Goal: Transaction & Acquisition: Download file/media

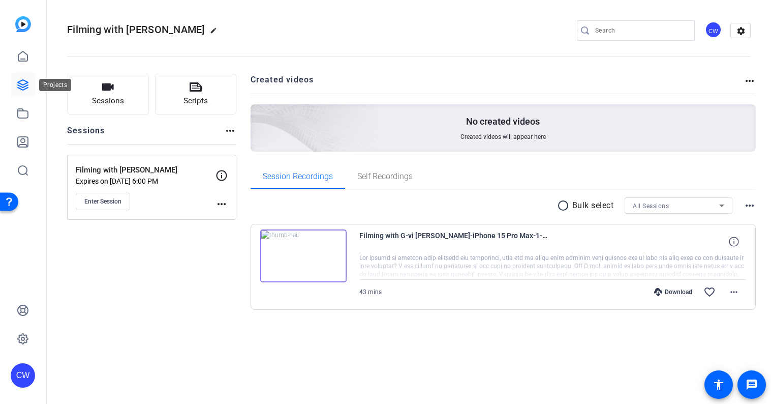
click at [21, 83] on icon at bounding box center [23, 85] width 12 height 12
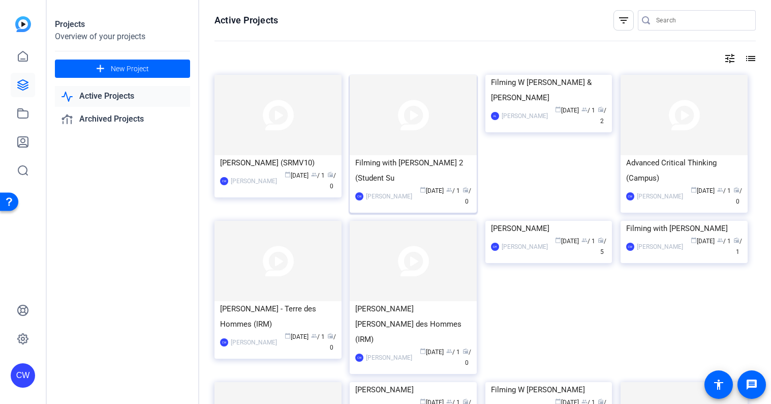
click at [442, 105] on img at bounding box center [413, 115] width 127 height 80
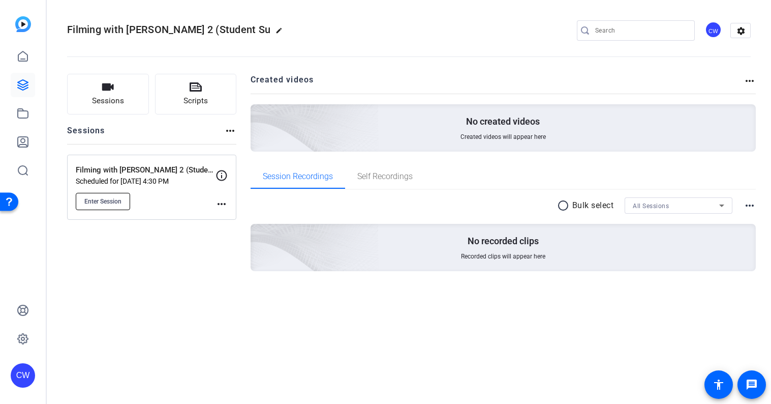
click at [108, 202] on span "Enter Session" at bounding box center [102, 201] width 37 height 8
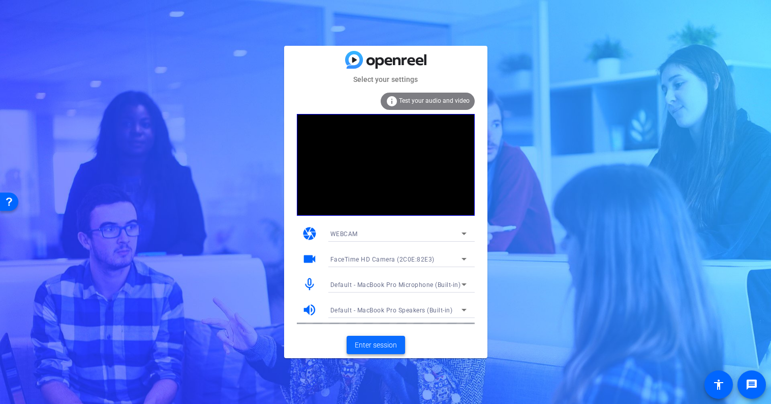
click at [373, 344] on span "Enter session" at bounding box center [376, 345] width 42 height 11
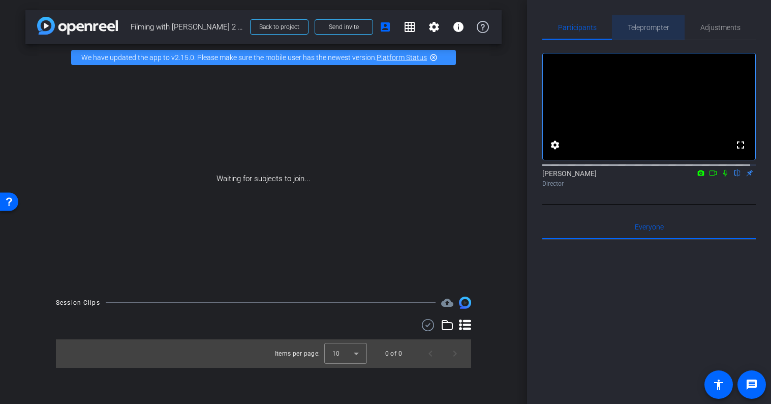
click at [647, 29] on span "Teleprompter" at bounding box center [649, 27] width 42 height 7
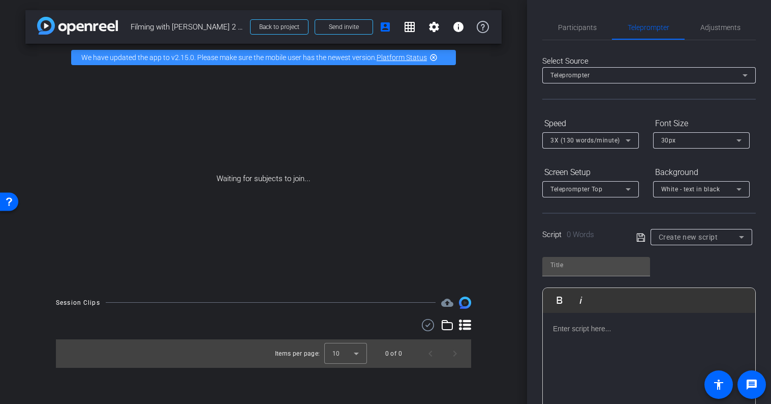
click at [572, 332] on p at bounding box center [649, 328] width 192 height 11
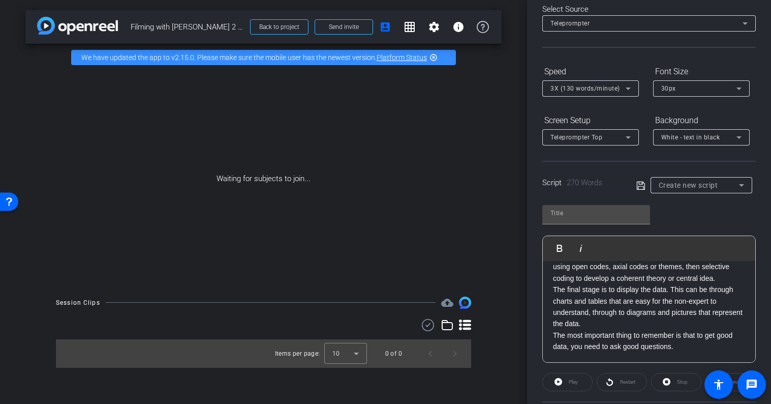
scroll to position [78, 0]
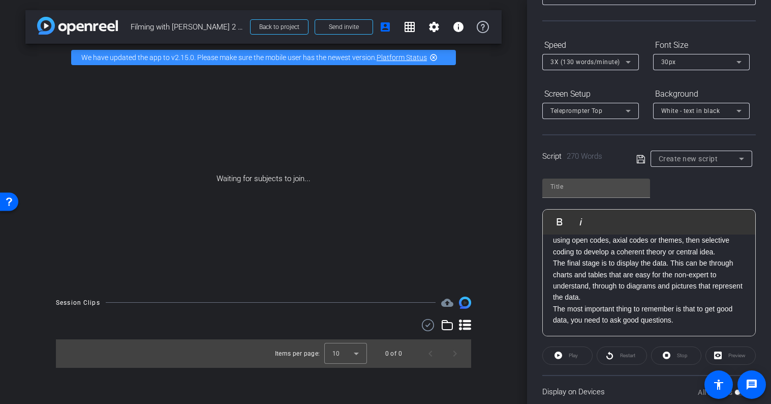
click at [639, 158] on icon at bounding box center [641, 159] width 9 height 12
type input "Default title 9804"
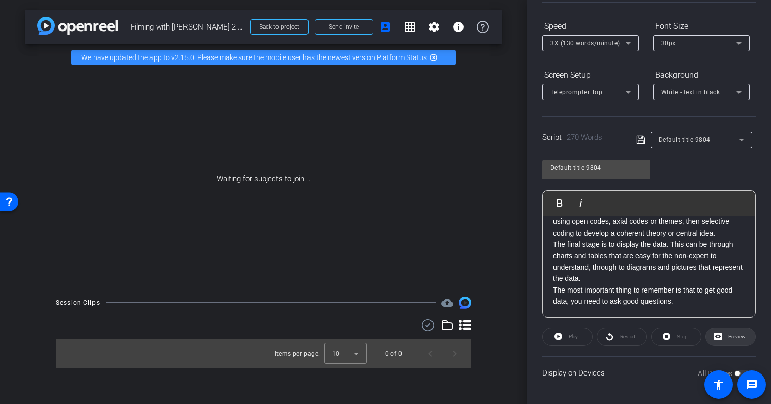
click at [729, 337] on span "Preview" at bounding box center [737, 337] width 17 height 6
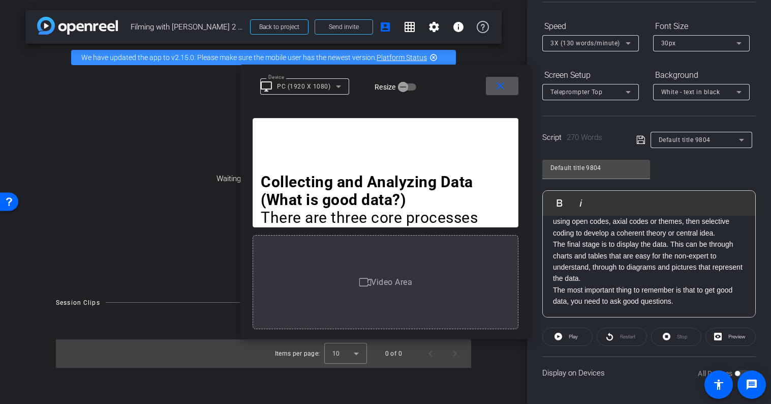
click at [629, 43] on icon at bounding box center [628, 43] width 5 height 3
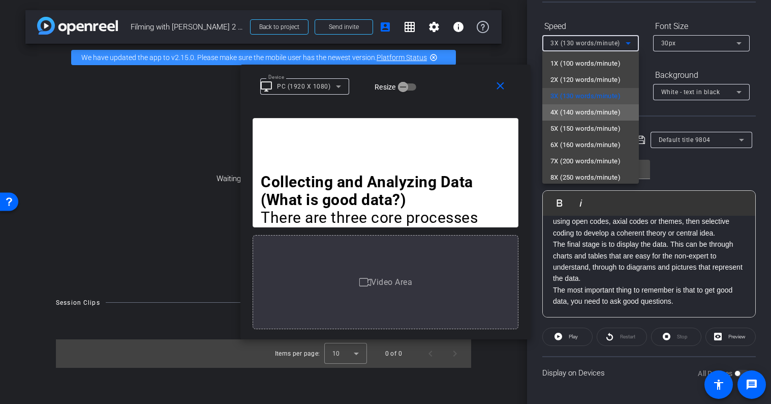
click at [603, 114] on span "4X (140 words/minute)" at bounding box center [586, 112] width 70 height 12
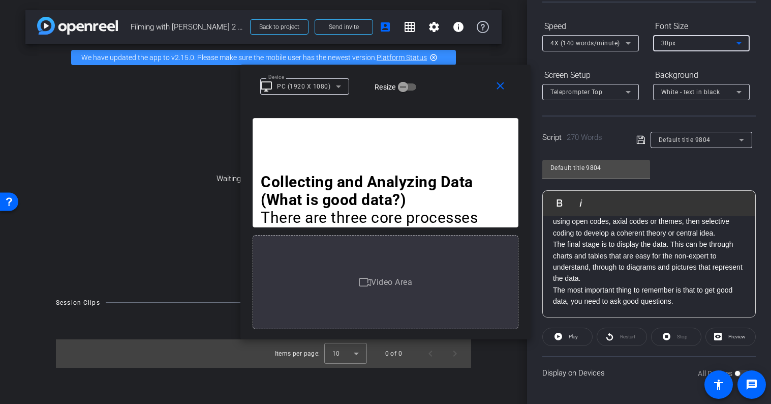
click at [739, 44] on icon at bounding box center [739, 43] width 5 height 3
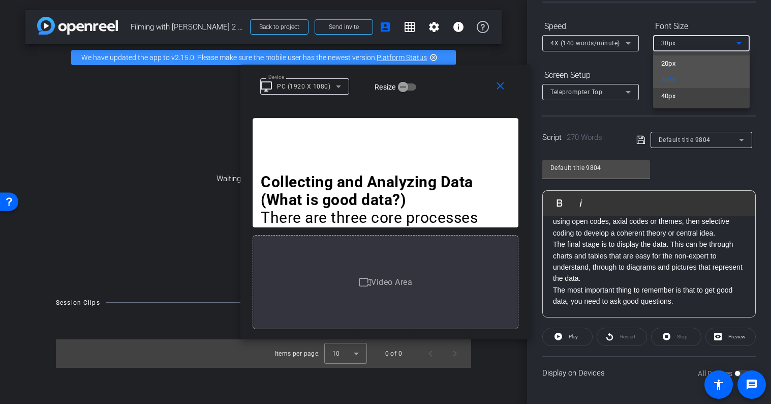
click at [720, 64] on mat-option "20px" at bounding box center [701, 63] width 97 height 16
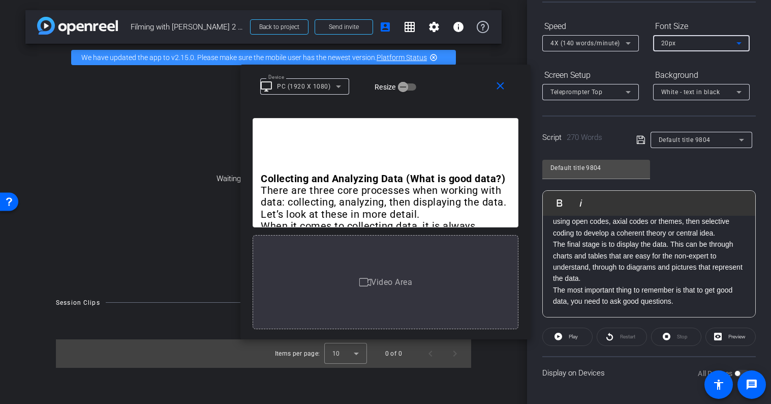
click at [741, 42] on icon at bounding box center [739, 43] width 5 height 3
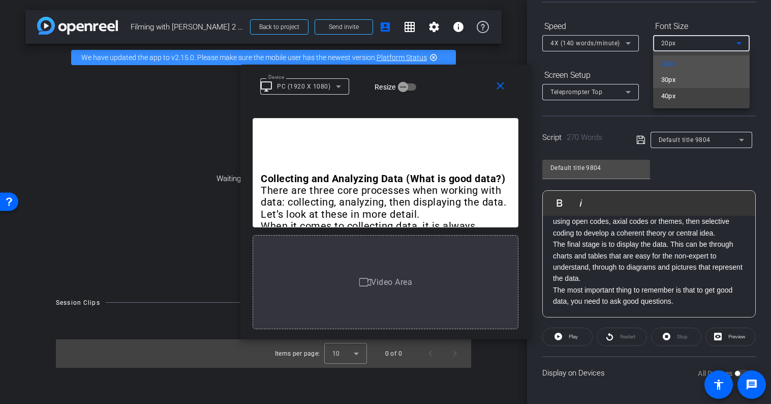
click at [713, 77] on mat-option "30px" at bounding box center [701, 80] width 97 height 16
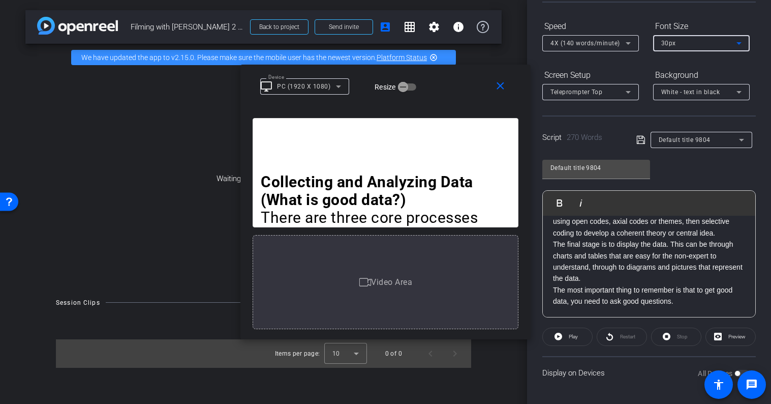
scroll to position [294, 0]
click at [580, 340] on span at bounding box center [567, 336] width 49 height 24
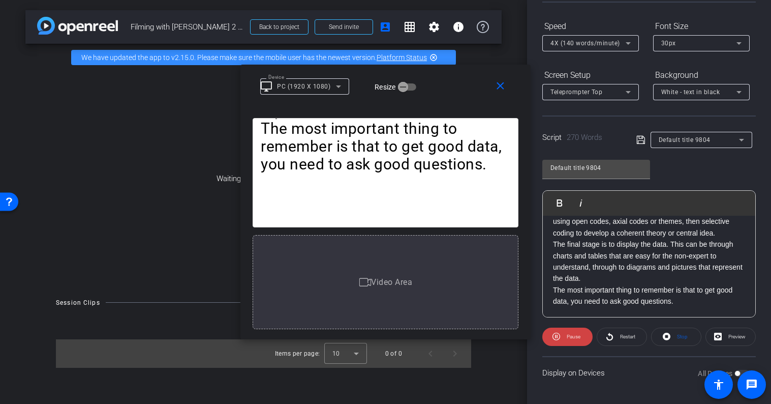
click at [580, 340] on span "Pause" at bounding box center [572, 337] width 16 height 14
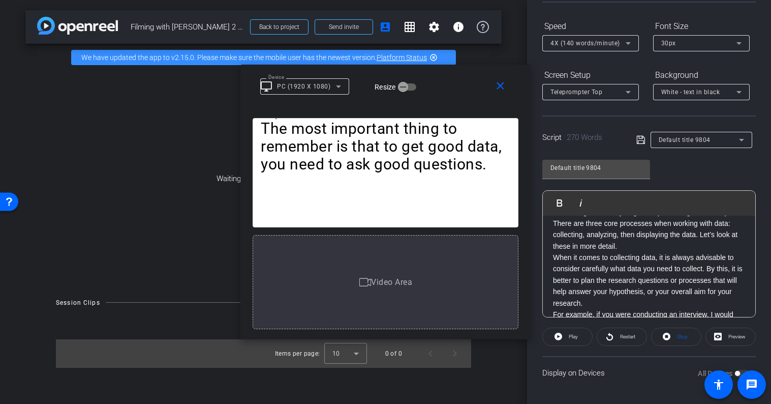
scroll to position [0, 0]
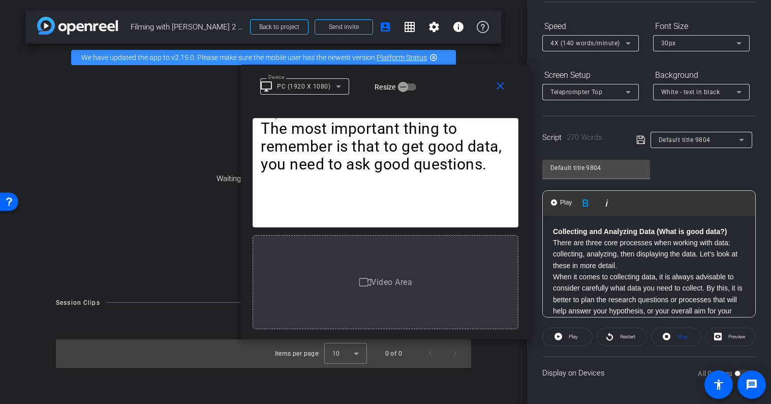
click at [731, 230] on p "Collecting and Analyzing Data (What is good data?)" at bounding box center [649, 231] width 192 height 11
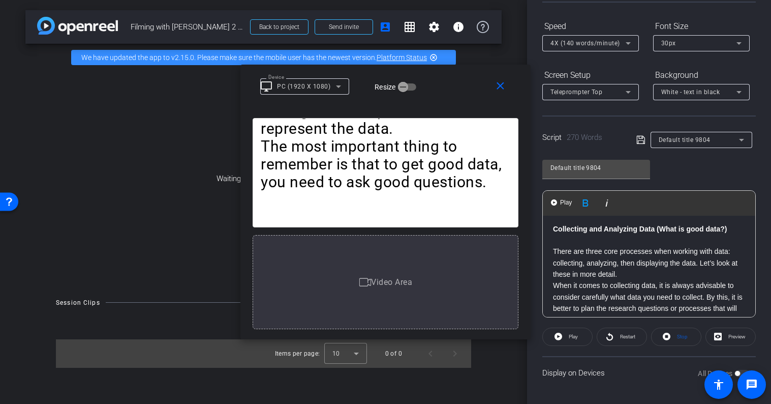
scroll to position [11, 0]
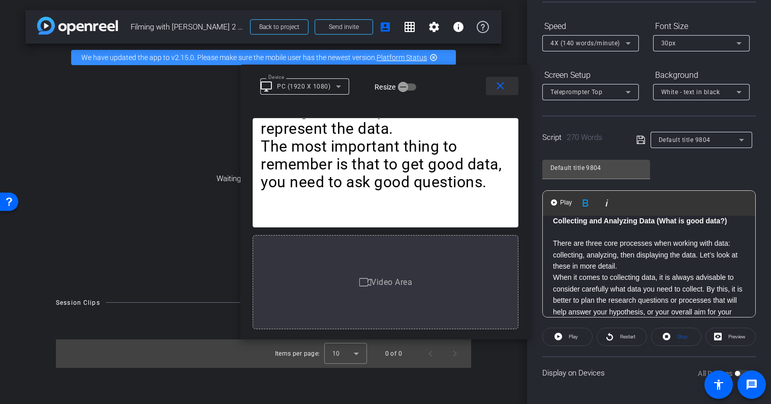
click at [498, 86] on mat-icon "close" at bounding box center [500, 86] width 13 height 13
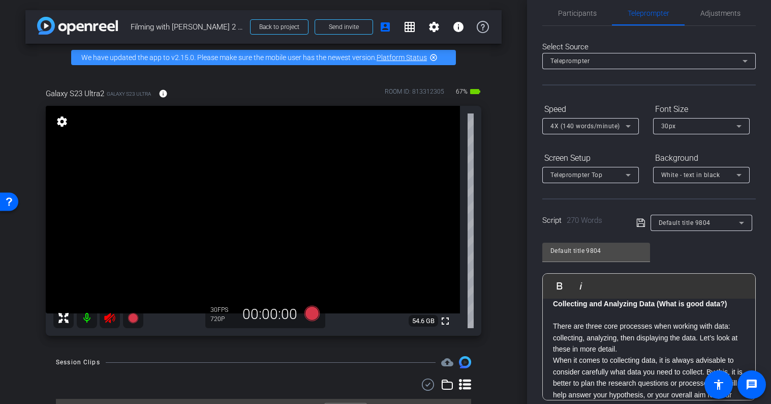
scroll to position [0, 0]
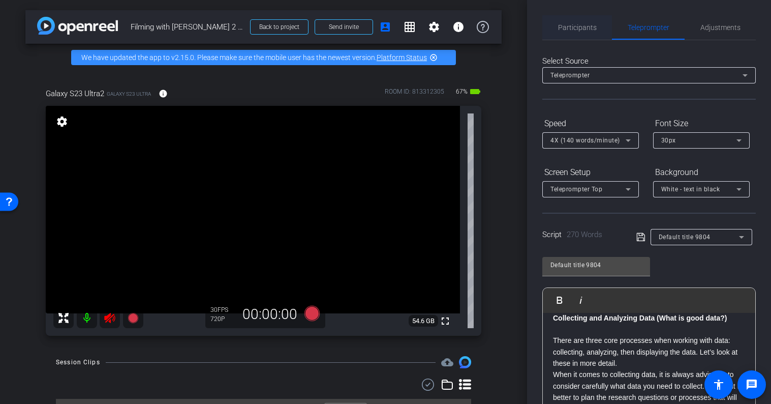
click at [575, 30] on span "Participants" at bounding box center [577, 27] width 39 height 7
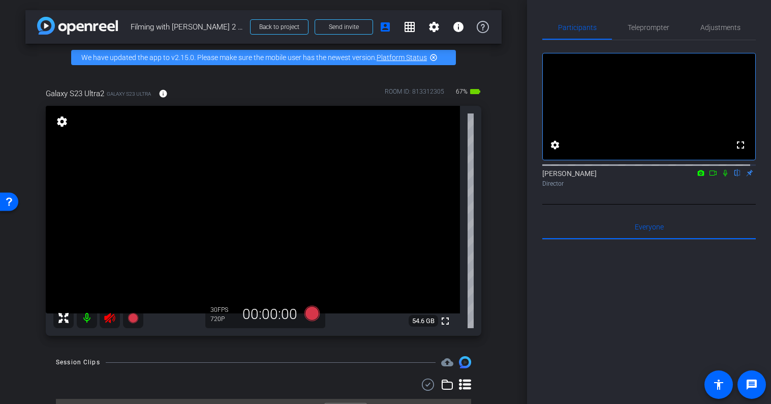
click at [108, 318] on icon at bounding box center [110, 318] width 12 height 12
click at [710, 29] on span "Adjustments" at bounding box center [721, 27] width 40 height 7
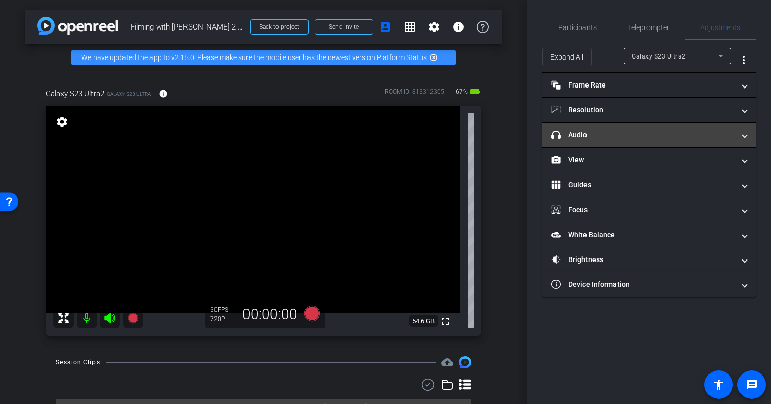
click at [650, 135] on mat-panel-title "headphone icon Audio" at bounding box center [643, 135] width 183 height 11
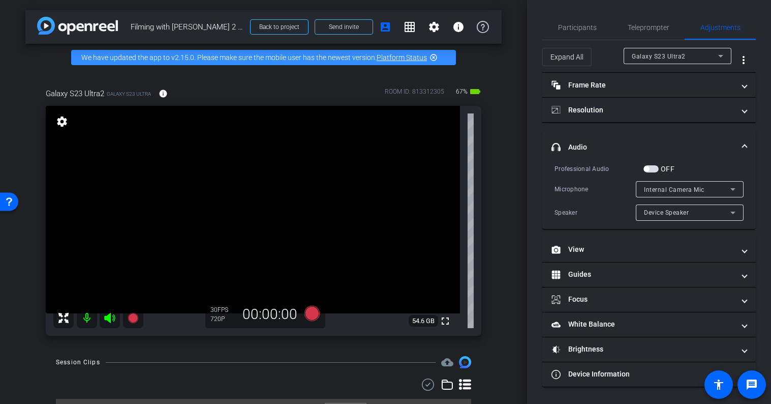
click at [653, 167] on span "button" at bounding box center [651, 168] width 15 height 7
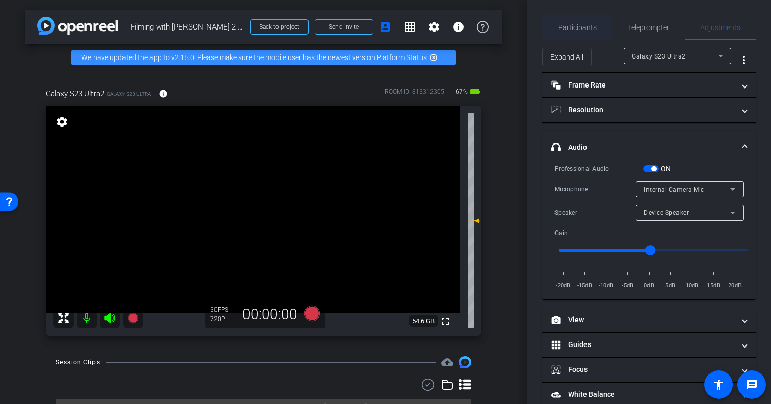
click at [576, 26] on span "Participants" at bounding box center [577, 27] width 39 height 7
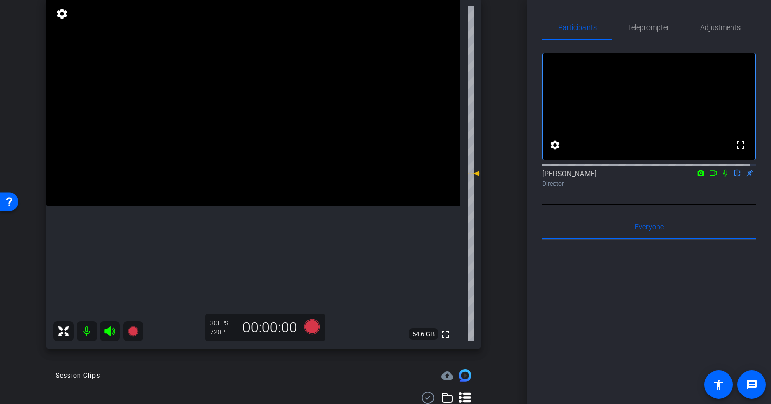
scroll to position [115, 0]
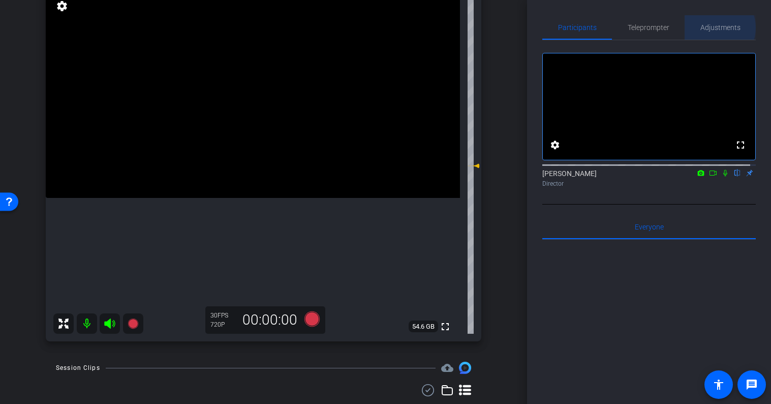
click at [710, 27] on span "Adjustments" at bounding box center [721, 27] width 40 height 7
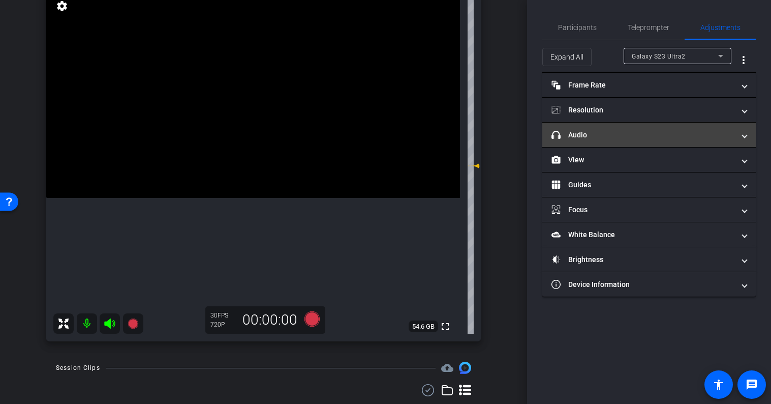
click at [744, 133] on span at bounding box center [745, 135] width 4 height 11
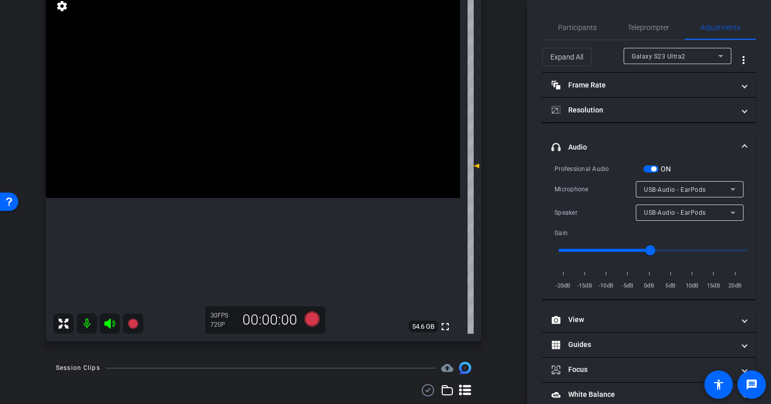
click at [646, 169] on span "button" at bounding box center [651, 168] width 15 height 7
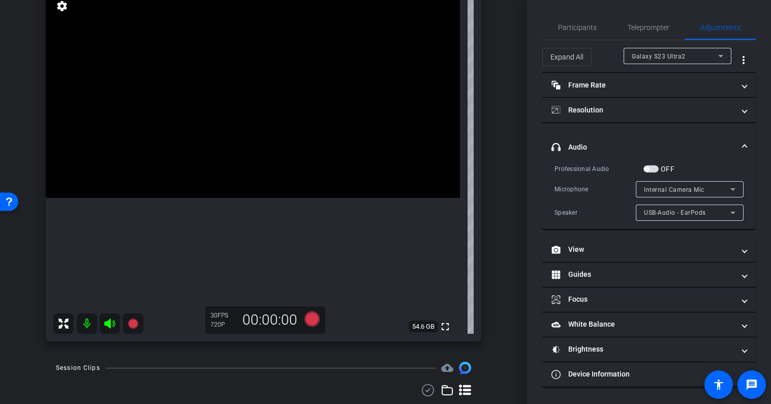
click at [733, 214] on icon at bounding box center [733, 213] width 5 height 3
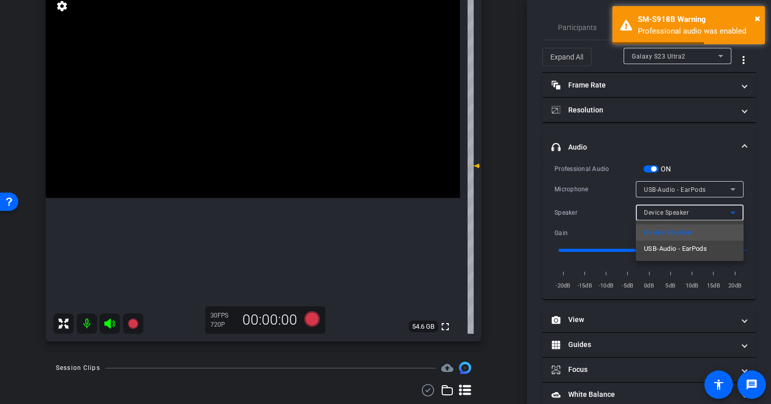
click at [733, 214] on div at bounding box center [385, 202] width 771 height 404
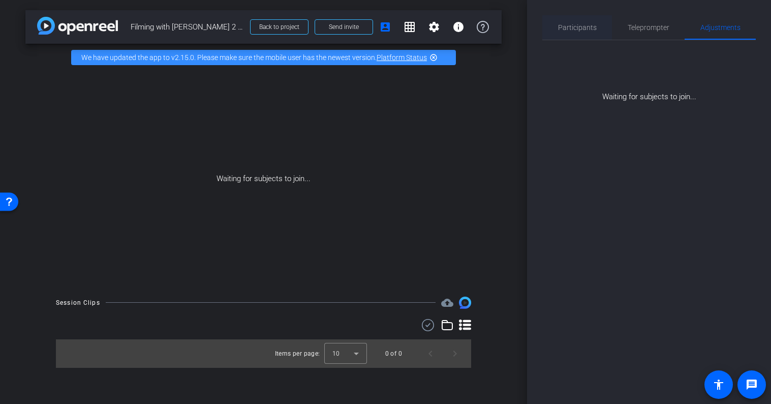
scroll to position [0, 0]
click at [580, 27] on span "Participants" at bounding box center [577, 27] width 39 height 7
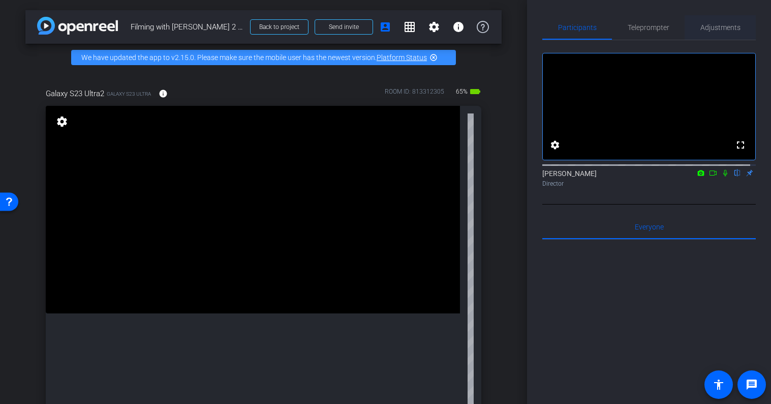
click at [710, 29] on span "Adjustments" at bounding box center [721, 27] width 40 height 7
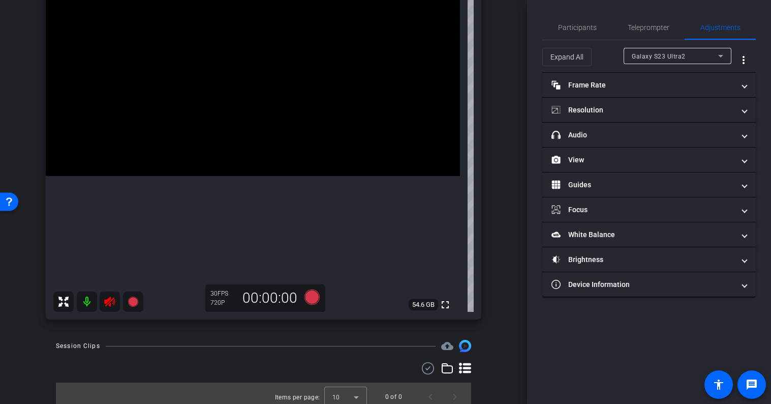
scroll to position [144, 0]
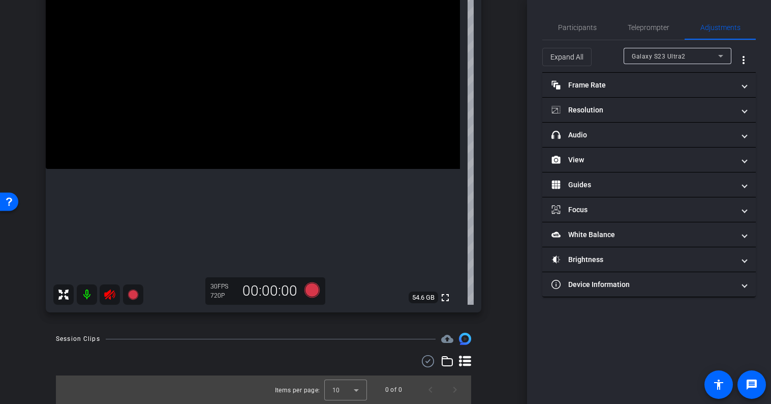
click at [108, 295] on icon at bounding box center [109, 294] width 11 height 10
click at [567, 25] on span "Participants" at bounding box center [577, 27] width 39 height 7
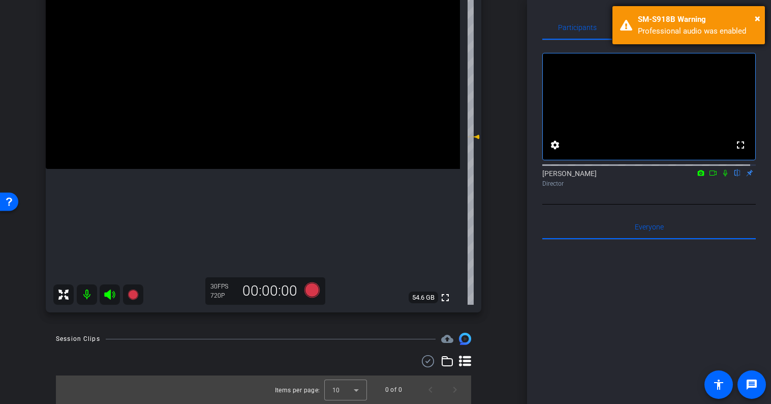
click at [690, 11] on div "× SM-S918B Warning Professional audio was enabled" at bounding box center [689, 25] width 153 height 38
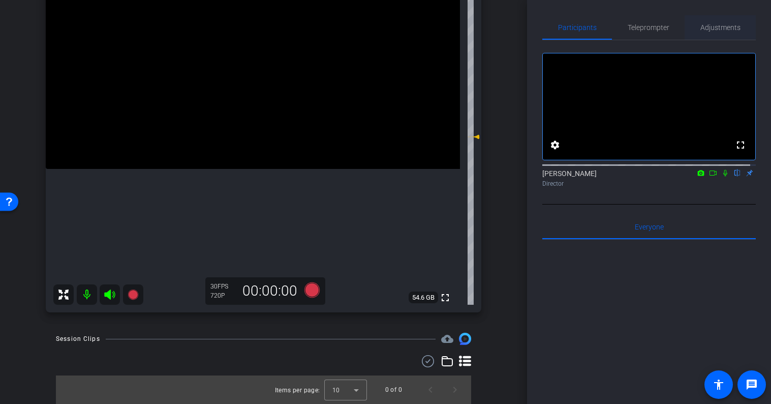
click at [710, 27] on span "Adjustments" at bounding box center [721, 27] width 40 height 7
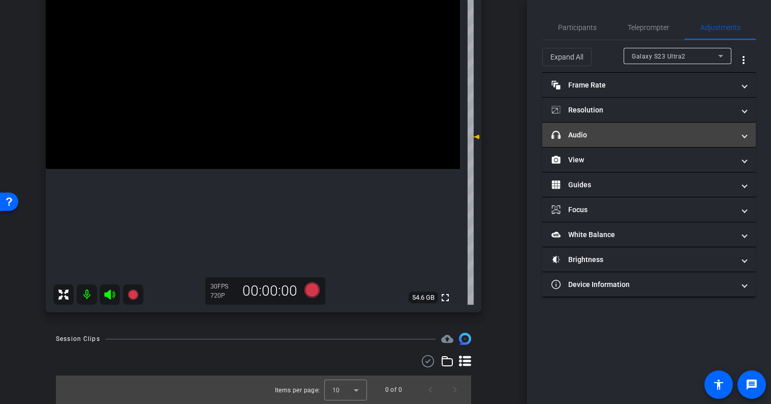
click at [743, 137] on span at bounding box center [745, 135] width 4 height 11
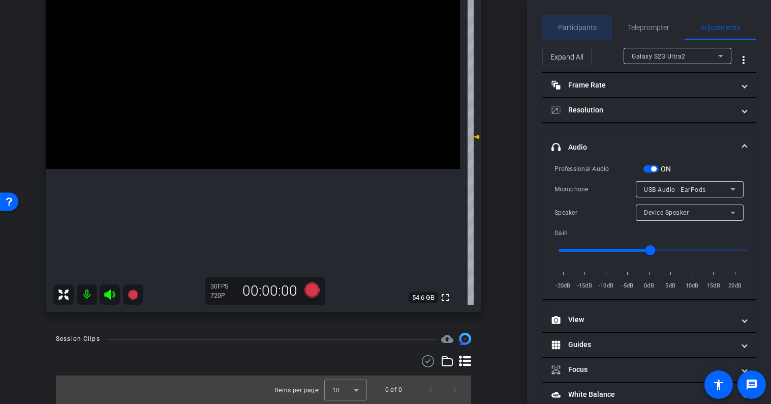
click at [577, 30] on span "Participants" at bounding box center [577, 27] width 39 height 7
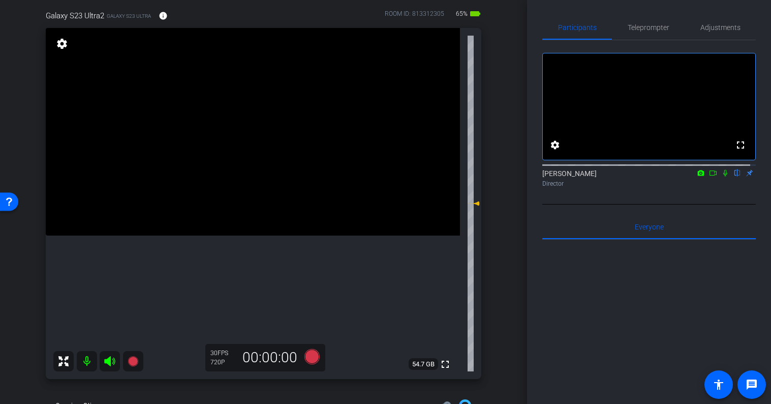
scroll to position [78, 0]
click at [716, 27] on span "Adjustments" at bounding box center [721, 27] width 40 height 7
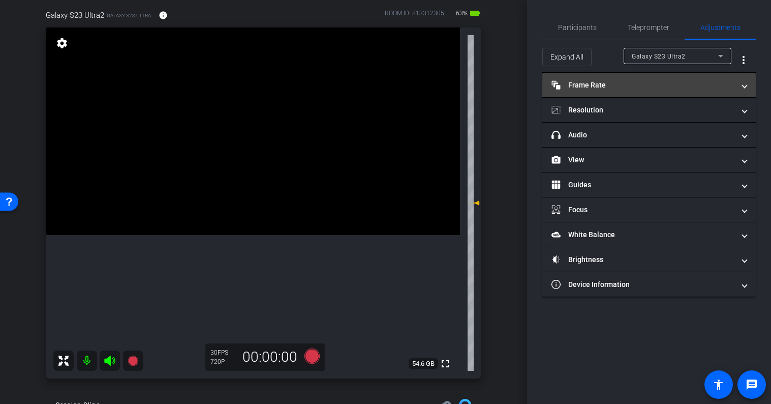
click at [746, 87] on span at bounding box center [745, 85] width 4 height 11
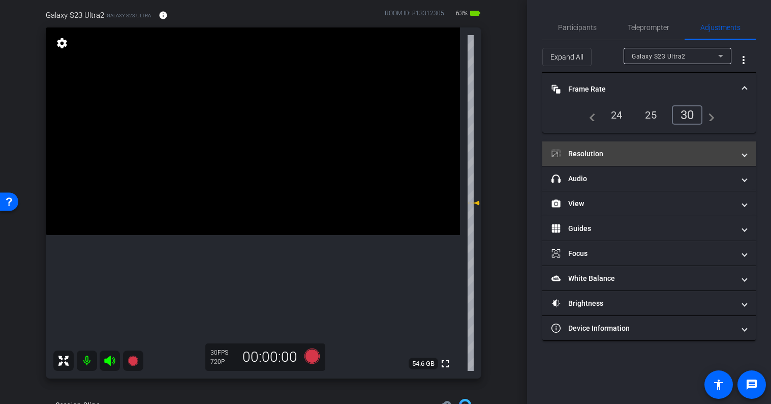
click at [745, 156] on span at bounding box center [745, 153] width 4 height 11
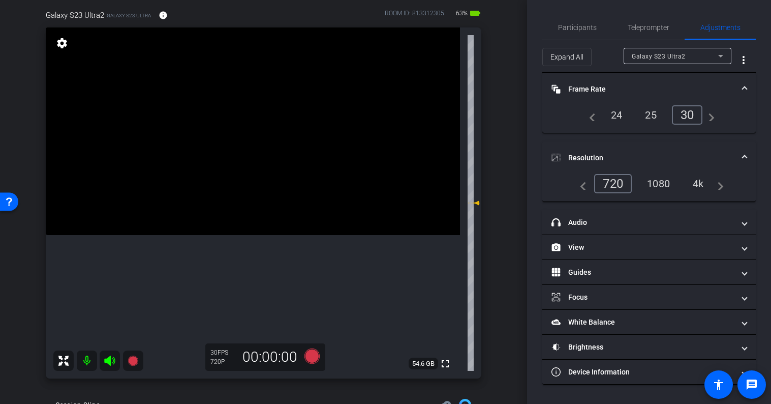
click at [657, 183] on div "1080" at bounding box center [659, 183] width 38 height 17
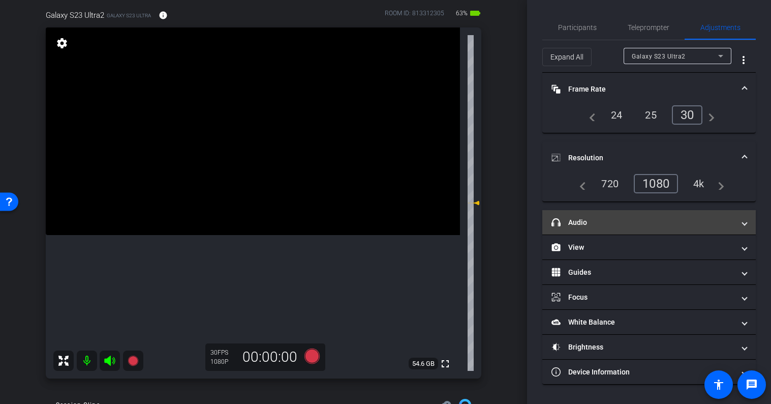
click at [745, 223] on span at bounding box center [745, 222] width 4 height 11
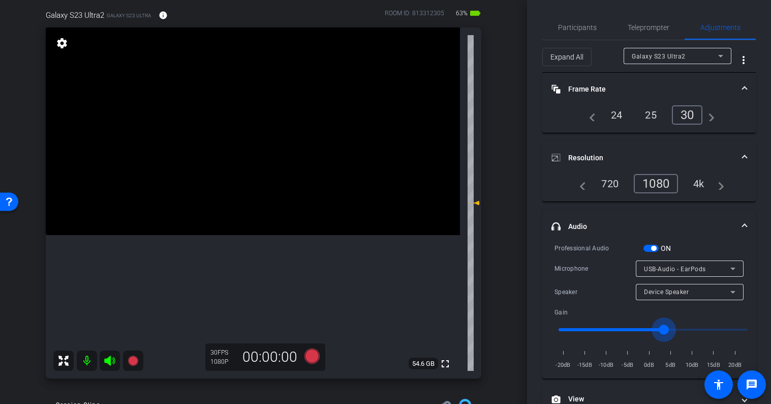
drag, startPoint x: 653, startPoint y: 329, endPoint x: 665, endPoint y: 328, distance: 11.7
type input "3"
click at [665, 328] on input "range" at bounding box center [653, 329] width 211 height 22
click at [501, 230] on div "arrow_back Filming with Scott Buckler 2 (Student Success) Back to project Send …" at bounding box center [263, 124] width 527 height 404
click at [575, 24] on span "Participants" at bounding box center [577, 27] width 39 height 7
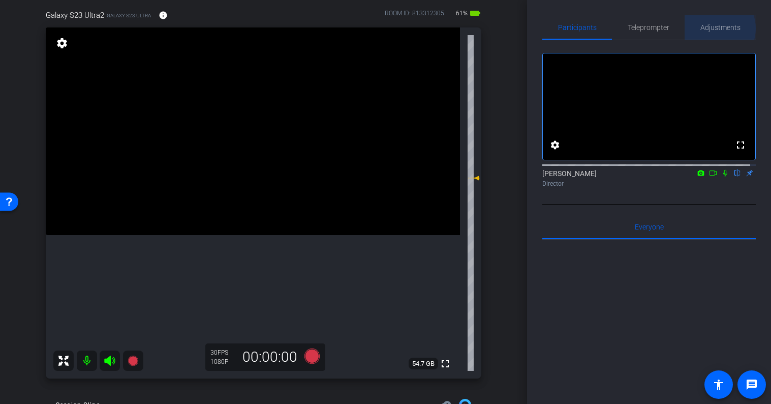
click at [709, 28] on span "Adjustments" at bounding box center [721, 27] width 40 height 7
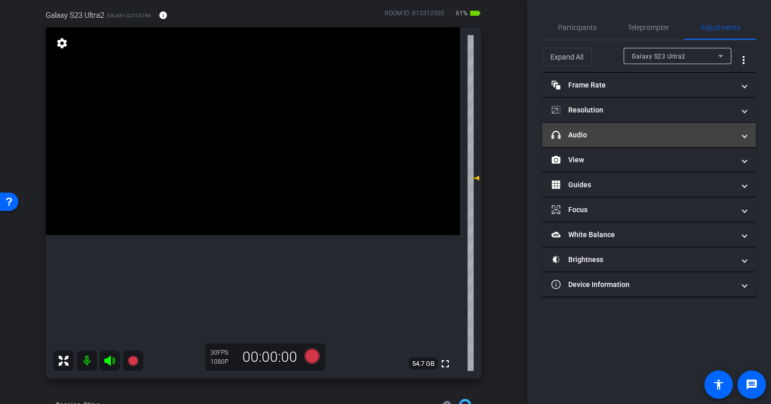
click at [746, 137] on span at bounding box center [745, 135] width 4 height 11
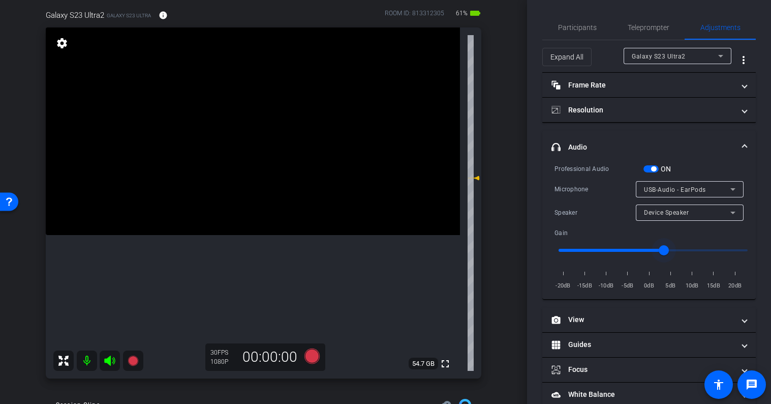
click at [657, 250] on input "range" at bounding box center [653, 250] width 211 height 22
click at [647, 250] on input "range" at bounding box center [653, 250] width 211 height 22
type input "0"
click at [651, 250] on input "range" at bounding box center [653, 250] width 211 height 22
click at [577, 27] on span "Participants" at bounding box center [577, 27] width 39 height 7
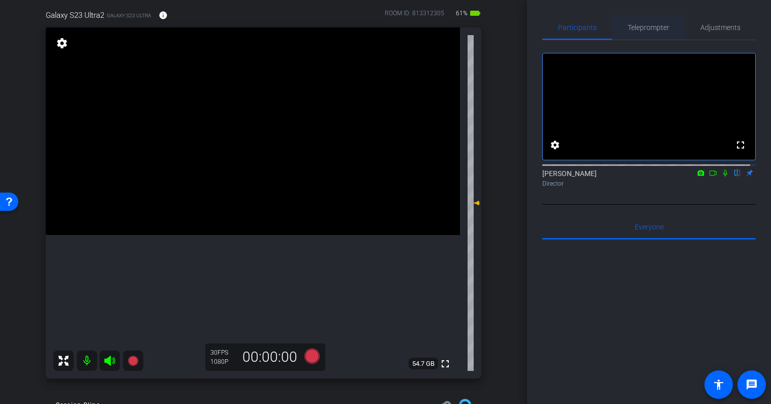
click at [648, 27] on span "Teleprompter" at bounding box center [649, 27] width 42 height 7
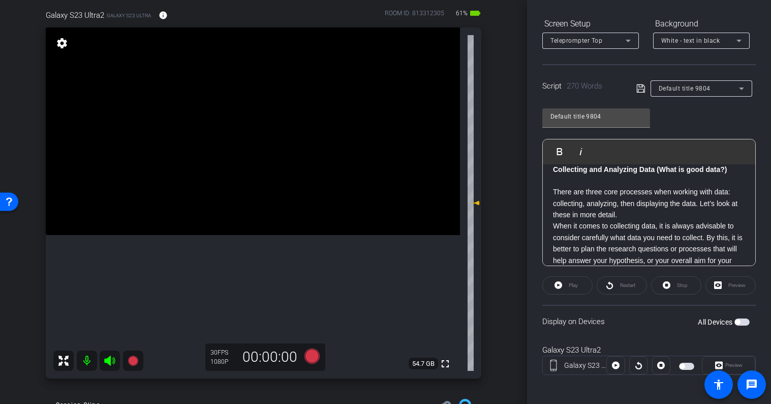
scroll to position [152, 0]
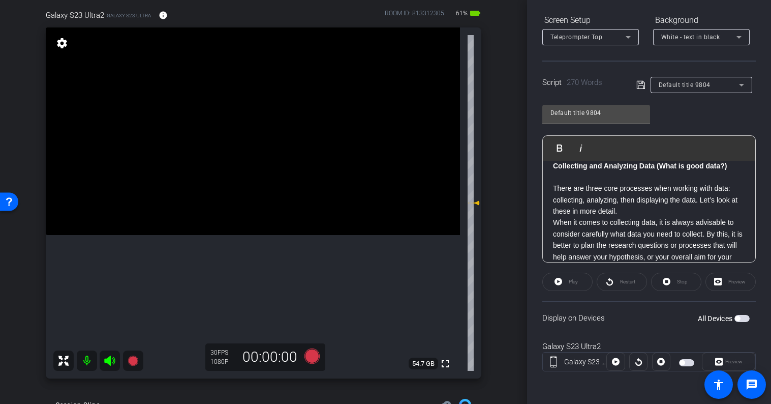
click at [571, 281] on div "Play" at bounding box center [568, 282] width 50 height 18
click at [571, 285] on div "Play" at bounding box center [568, 282] width 50 height 18
click at [638, 84] on icon at bounding box center [641, 85] width 9 height 12
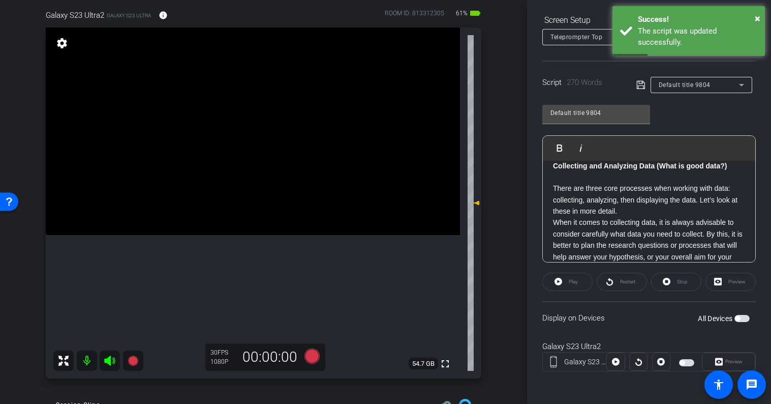
click at [731, 283] on div "Preview" at bounding box center [731, 282] width 50 height 18
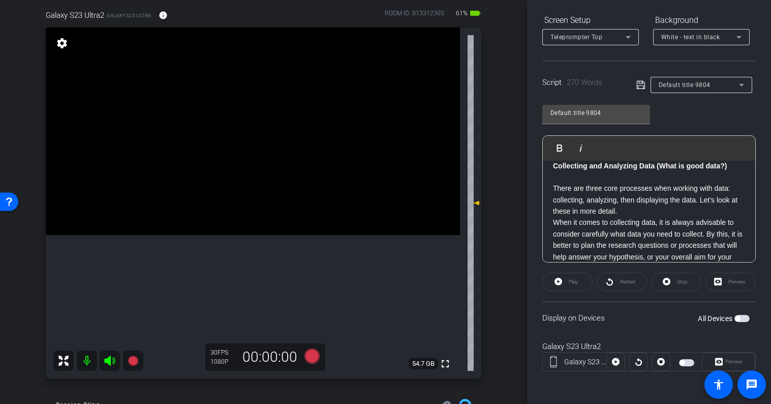
click at [726, 282] on div "Preview" at bounding box center [731, 282] width 50 height 18
click at [725, 283] on div "Preview" at bounding box center [731, 282] width 50 height 18
click at [737, 319] on span "button" at bounding box center [742, 318] width 15 height 7
click at [730, 282] on div "Preview" at bounding box center [731, 282] width 50 height 18
click at [721, 281] on div "Preview" at bounding box center [731, 282] width 50 height 18
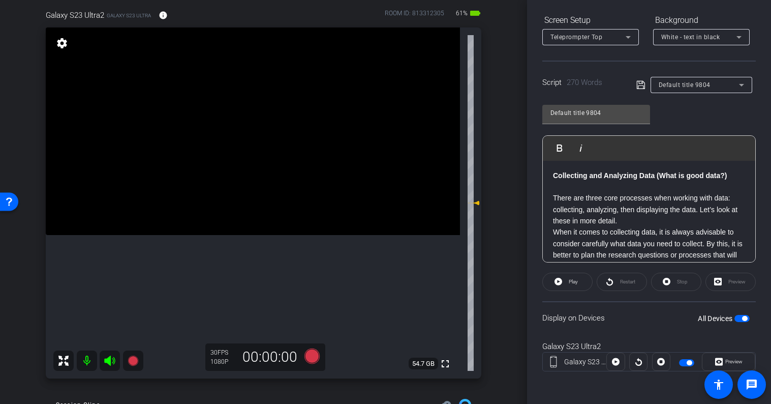
scroll to position [0, 0]
click at [735, 362] on span "Preview" at bounding box center [734, 361] width 17 height 6
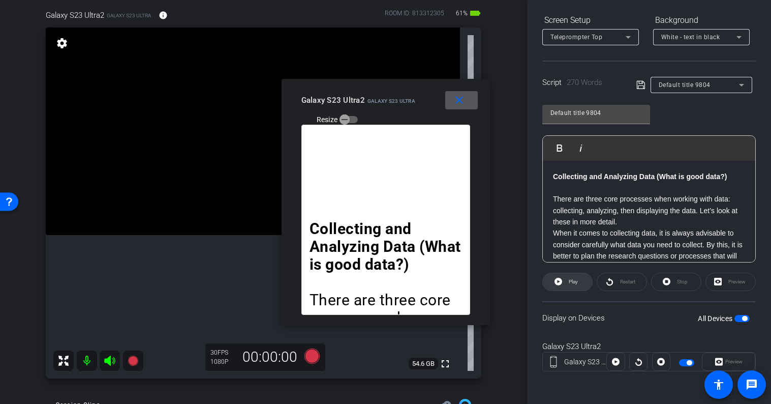
click at [573, 281] on span "Play" at bounding box center [573, 282] width 9 height 6
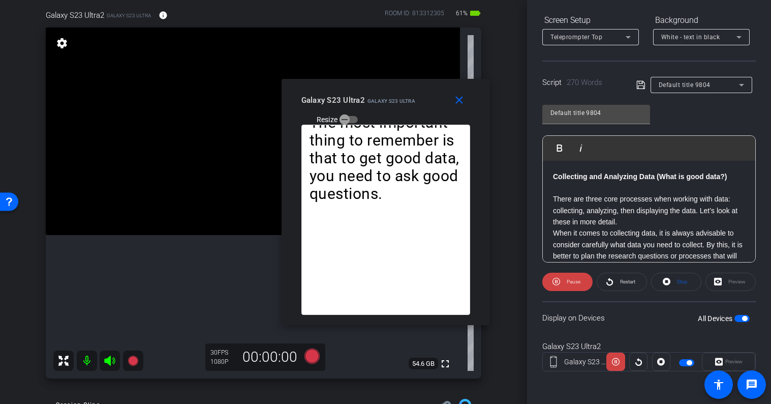
click at [573, 281] on span "Pause" at bounding box center [574, 282] width 14 height 6
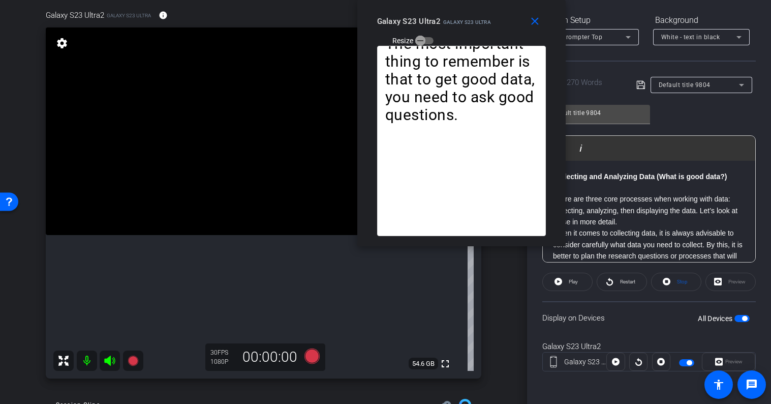
drag, startPoint x: 424, startPoint y: 91, endPoint x: 499, endPoint y: -29, distance: 141.9
click at [499, 0] on html "Accessibility Screen-Reader Guide, Feedback, and Issue Reporting | New window m…" at bounding box center [385, 202] width 771 height 404
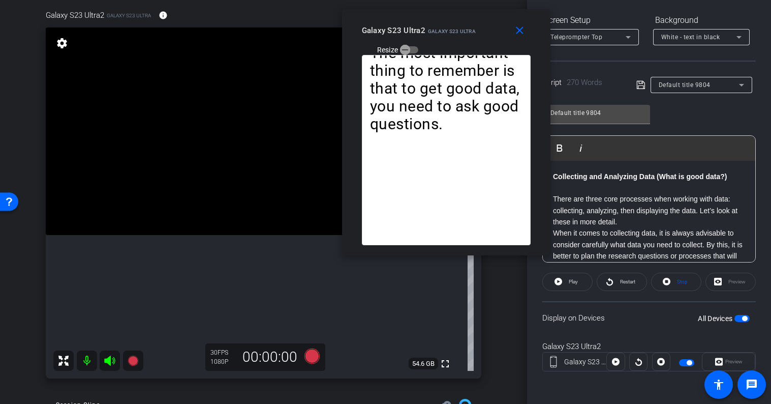
drag, startPoint x: 502, startPoint y: 31, endPoint x: 490, endPoint y: 39, distance: 14.8
click at [490, 39] on div "Galaxy S23 Ultra2 Galaxy S23 Ultra Resize" at bounding box center [450, 39] width 176 height 36
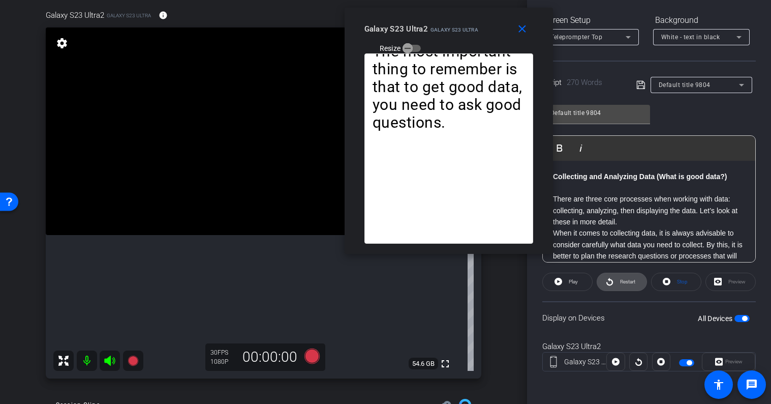
click at [627, 281] on span "Restart" at bounding box center [627, 282] width 15 height 6
click at [572, 280] on span "Pause" at bounding box center [574, 282] width 14 height 6
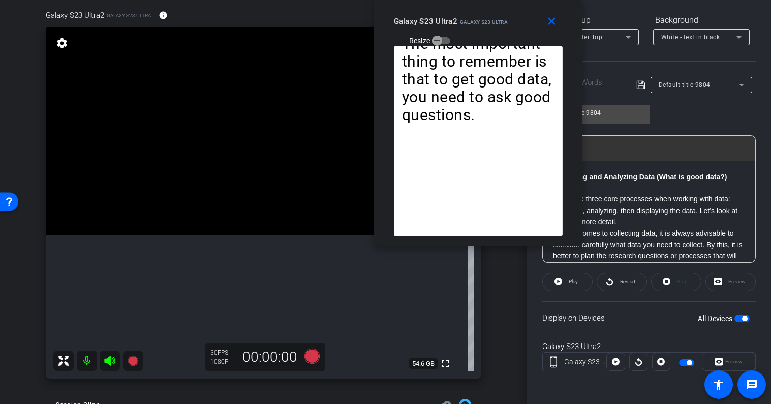
drag, startPoint x: 470, startPoint y: 19, endPoint x: 499, endPoint y: -59, distance: 83.7
click at [499, 0] on html "Accessibility Screen-Reader Guide, Feedback, and Issue Reporting | New window m…" at bounding box center [385, 202] width 771 height 404
click at [530, 20] on div "Galaxy S23 Ultra2 Galaxy S23 Ultra Resize" at bounding box center [482, 30] width 176 height 36
click at [310, 356] on icon at bounding box center [311, 355] width 15 height 15
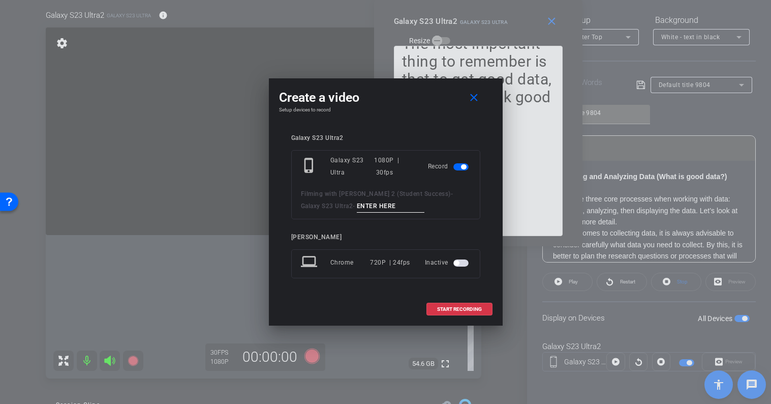
drag, startPoint x: 378, startPoint y: 207, endPoint x: 354, endPoint y: 207, distance: 23.9
click at [357, 207] on input at bounding box center [391, 206] width 68 height 13
type input "Scott Take 1"
click at [450, 308] on span "START RECORDING" at bounding box center [459, 309] width 45 height 5
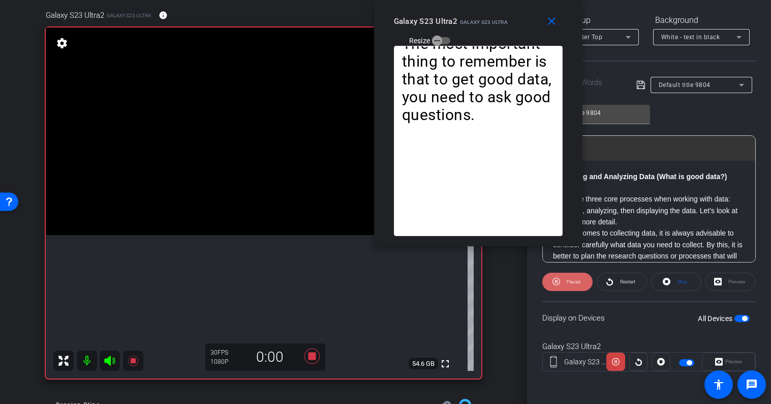
click at [571, 278] on span "Pause" at bounding box center [572, 282] width 16 height 14
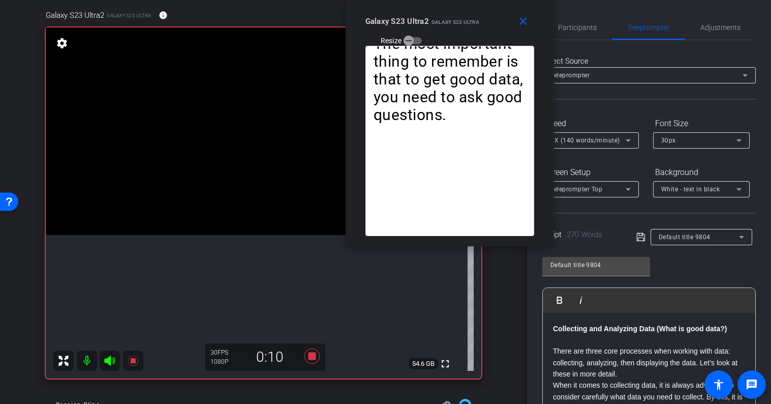
drag, startPoint x: 525, startPoint y: 20, endPoint x: 497, endPoint y: 2, distance: 33.9
click at [497, 2] on div "close Galaxy S23 Ultra2 Galaxy S23 Ultra Resize" at bounding box center [450, 23] width 208 height 46
click at [586, 27] on span "Participants" at bounding box center [577, 27] width 39 height 7
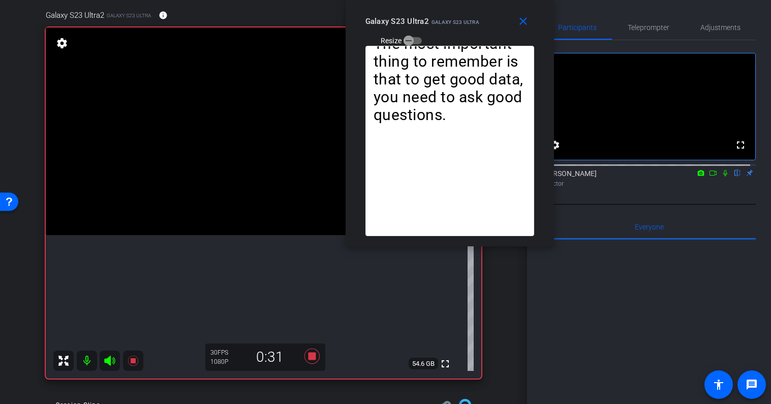
click at [724, 176] on icon at bounding box center [726, 173] width 4 height 7
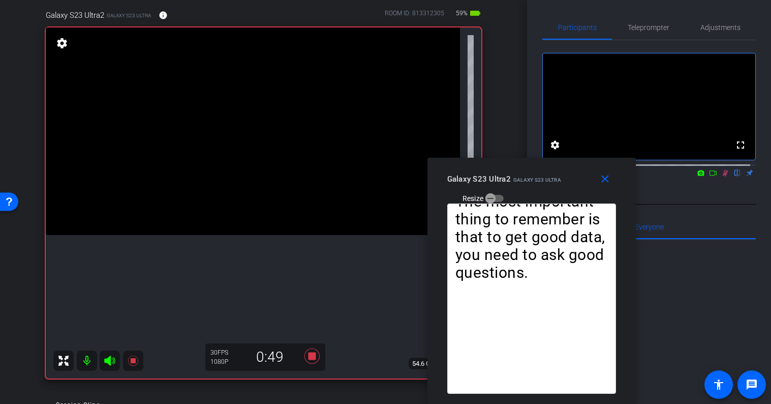
drag, startPoint x: 489, startPoint y: 17, endPoint x: 571, endPoint y: 212, distance: 211.7
click at [571, 212] on div "close Galaxy S23 Ultra2 Galaxy S23 Ultra Resize Collecting and Analyzing Data (…" at bounding box center [532, 281] width 208 height 246
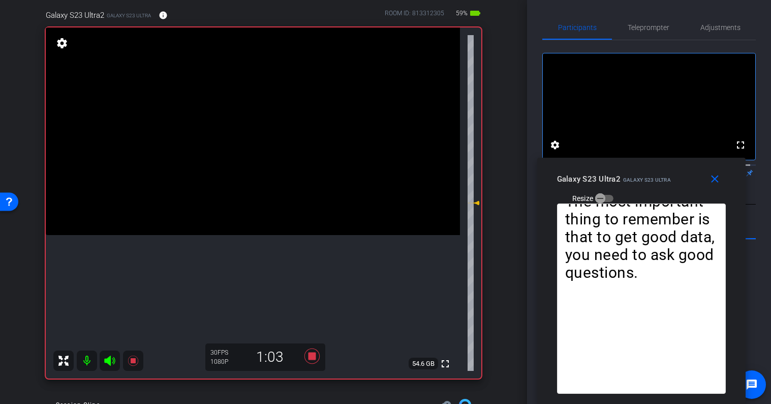
drag, startPoint x: 578, startPoint y: 170, endPoint x: 686, endPoint y: 304, distance: 172.1
click at [686, 304] on div "close Galaxy S23 Ultra2 Galaxy S23 Ultra Resize Collecting and Analyzing Data (…" at bounding box center [641, 281] width 208 height 246
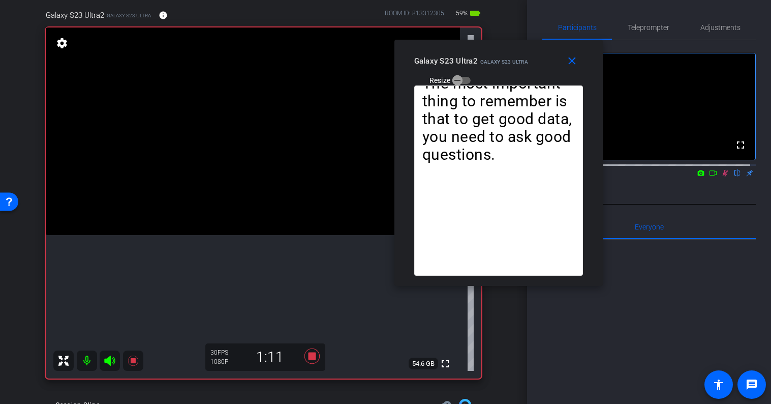
drag, startPoint x: 690, startPoint y: 183, endPoint x: 516, endPoint y: 31, distance: 231.0
click at [516, 52] on div "Galaxy S23 Ultra2 Galaxy S23 Ultra Resize" at bounding box center [502, 70] width 176 height 36
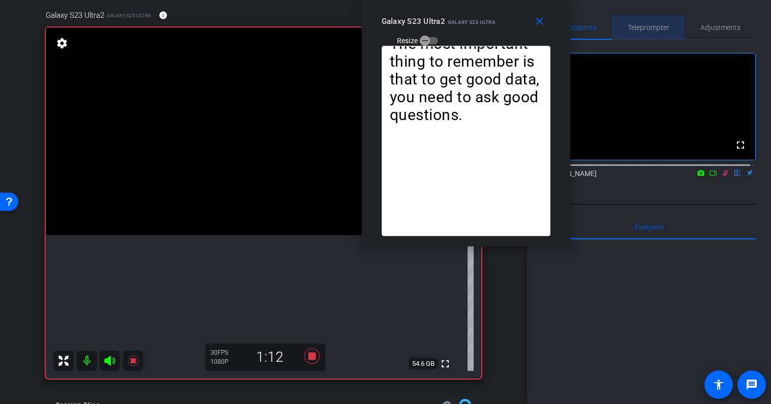
click at [656, 28] on span "Teleprompter" at bounding box center [649, 27] width 42 height 7
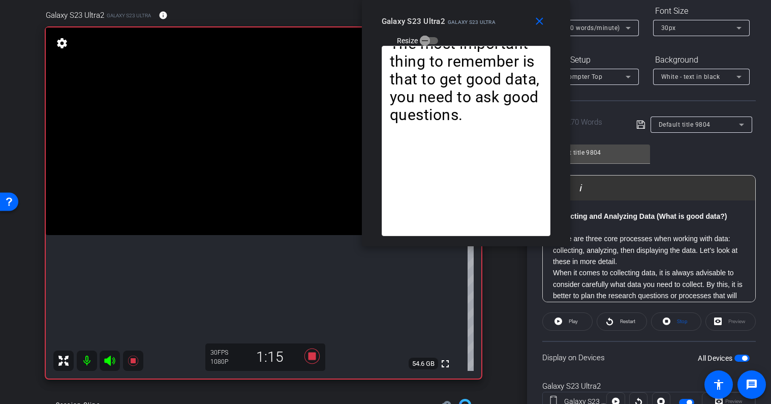
scroll to position [152, 0]
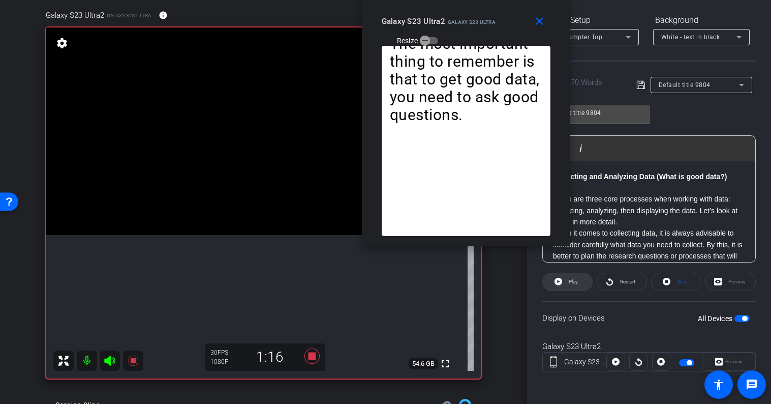
click at [575, 284] on span "Play" at bounding box center [573, 282] width 9 height 6
drag, startPoint x: 509, startPoint y: 24, endPoint x: 446, endPoint y: 45, distance: 66.1
click at [446, 44] on div "Galaxy S23 Ultra2 Galaxy S23 Ultra Resize" at bounding box center [470, 30] width 176 height 36
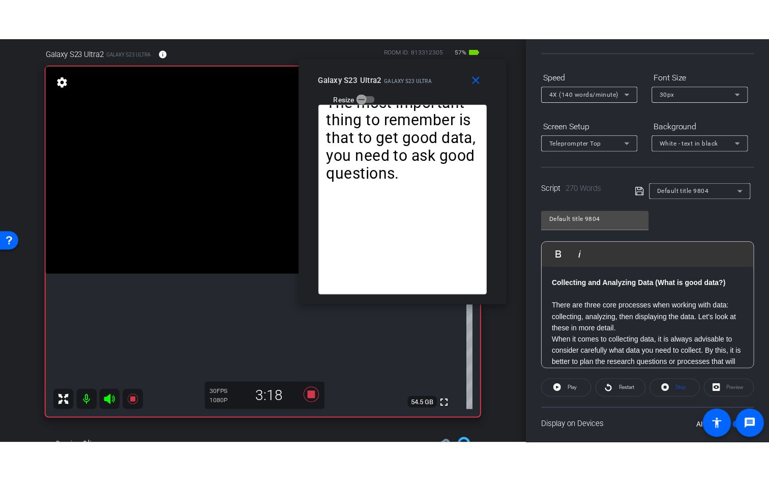
scroll to position [0, 0]
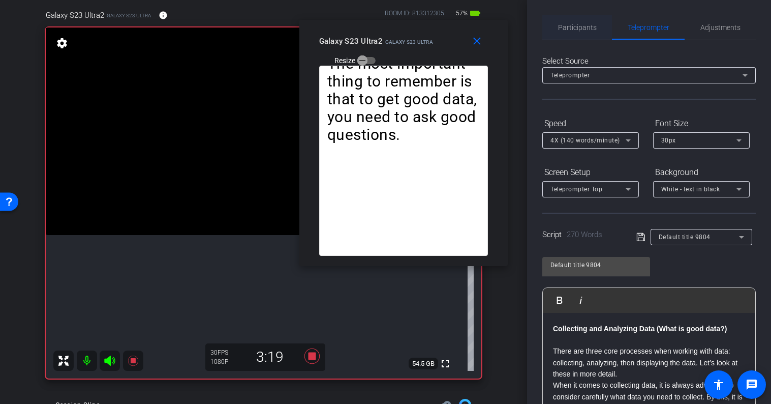
click at [594, 26] on span "Participants" at bounding box center [577, 27] width 39 height 7
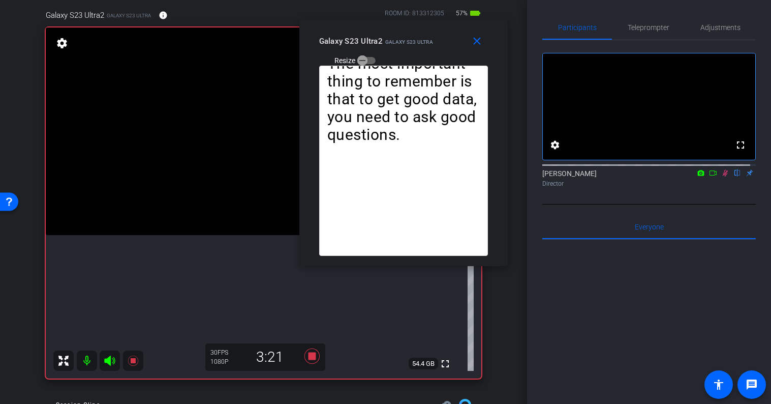
click at [722, 176] on icon at bounding box center [726, 172] width 8 height 7
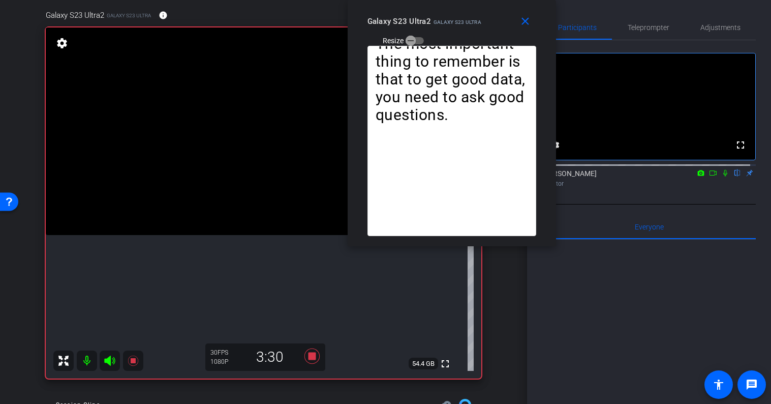
drag, startPoint x: 444, startPoint y: 46, endPoint x: 492, endPoint y: 23, distance: 53.5
click at [492, 23] on div "Galaxy S23 Ultra2 Galaxy S23 Ultra Resize" at bounding box center [456, 30] width 176 height 36
click at [526, 22] on mat-icon "close" at bounding box center [525, 21] width 13 height 13
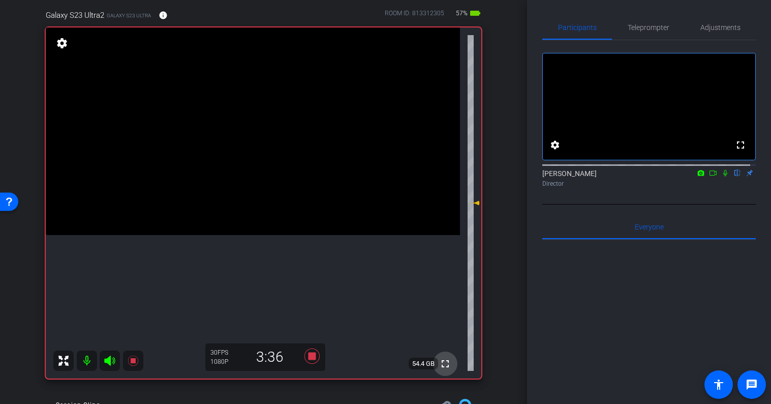
click at [439, 362] on mat-icon "fullscreen" at bounding box center [445, 363] width 12 height 12
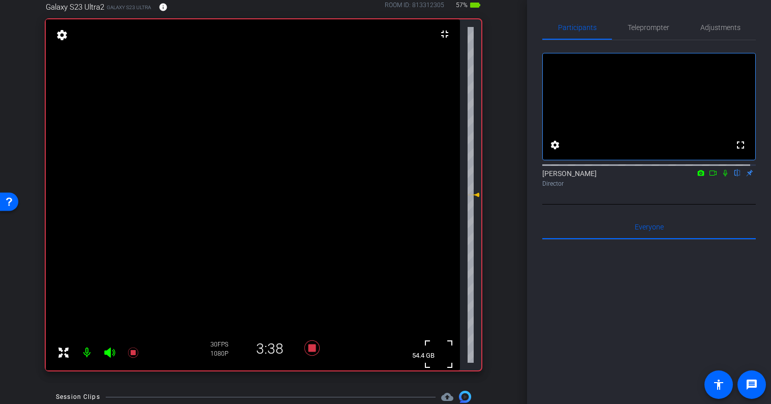
scroll to position [78, 0]
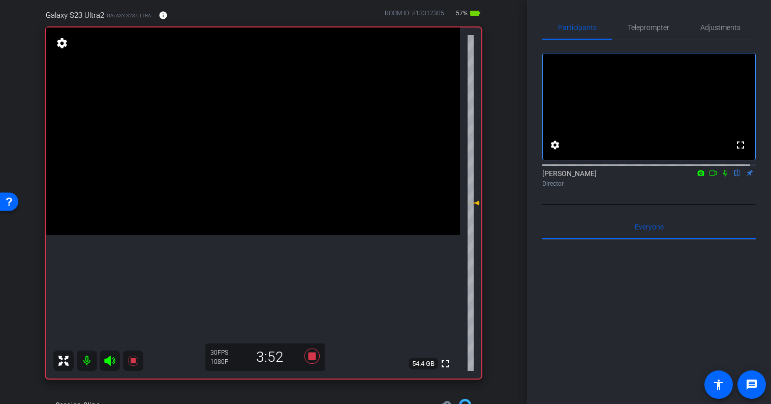
click at [724, 176] on icon at bounding box center [726, 173] width 4 height 7
click at [723, 176] on icon at bounding box center [726, 173] width 6 height 7
click at [722, 176] on icon at bounding box center [726, 172] width 8 height 7
click at [655, 27] on span "Teleprompter" at bounding box center [649, 27] width 42 height 7
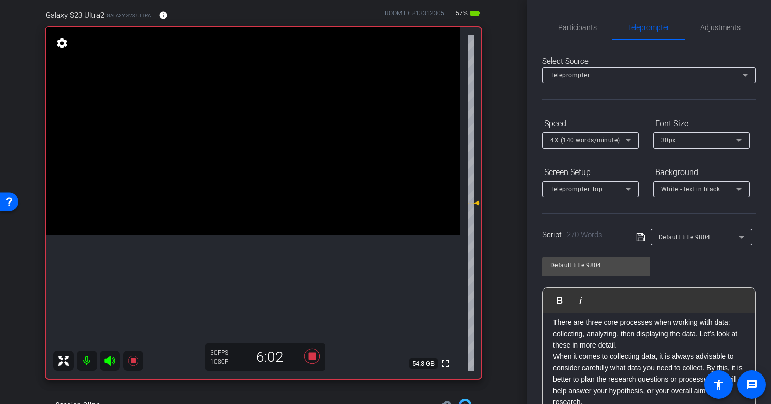
scroll to position [22, 0]
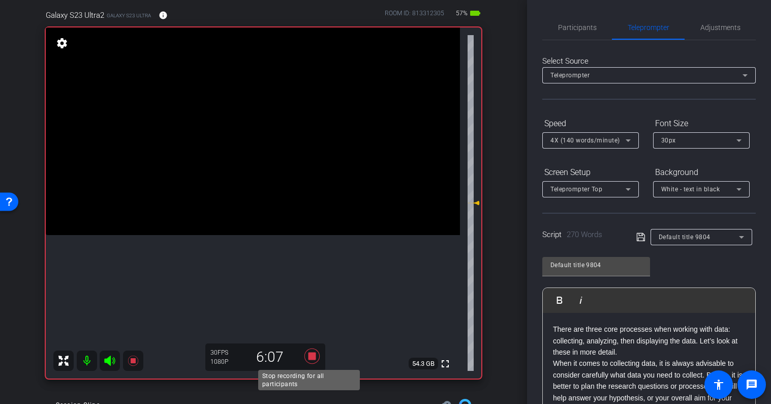
click at [308, 357] on icon at bounding box center [311, 355] width 15 height 15
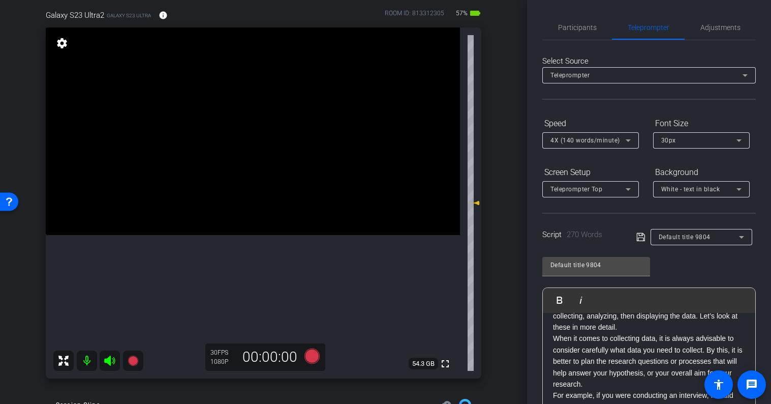
scroll to position [50, 0]
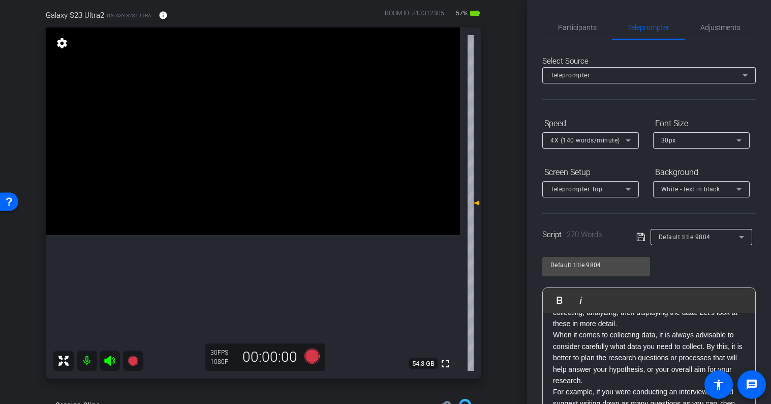
drag, startPoint x: 673, startPoint y: 336, endPoint x: 673, endPoint y: 348, distance: 11.7
click at [673, 337] on p "When it comes to collecting data, it is always advisable to consider carefully …" at bounding box center [649, 357] width 192 height 57
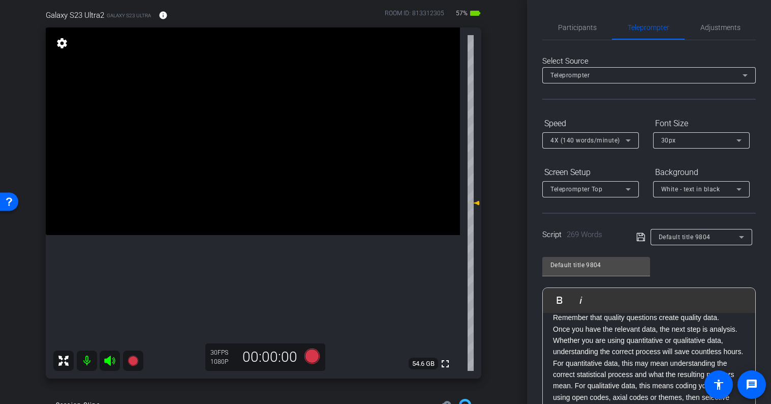
scroll to position [207, 0]
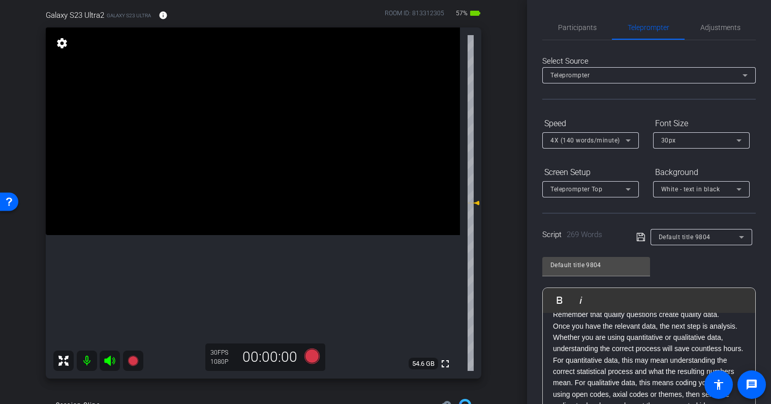
click at [629, 349] on p "Once you have the relevant data, the next step is analysis. Whether you are usi…" at bounding box center [649, 365] width 192 height 91
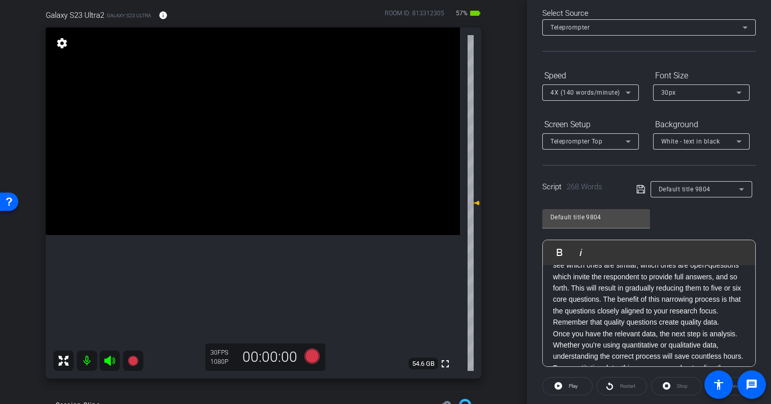
scroll to position [0, 0]
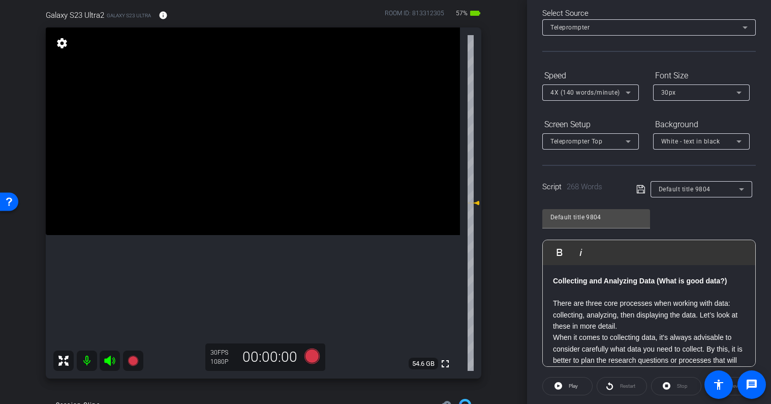
click at [638, 189] on icon at bounding box center [641, 189] width 9 height 12
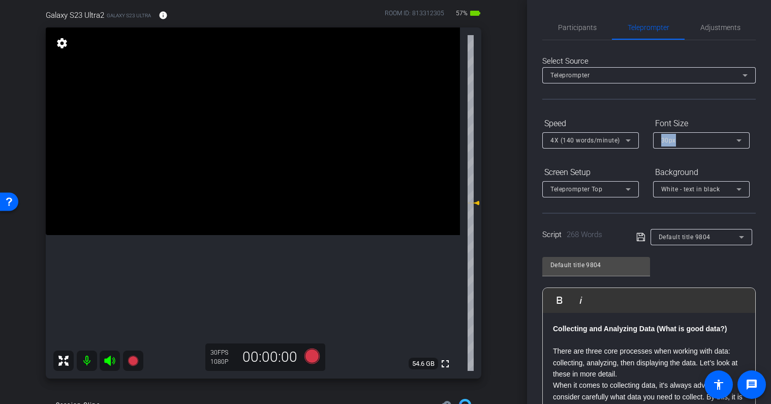
drag, startPoint x: 765, startPoint y: 123, endPoint x: 765, endPoint y: 133, distance: 10.7
click at [765, 133] on div "Participants Teleprompter Adjustments settings Claire Williams flip Director Ev…" at bounding box center [649, 202] width 244 height 404
click at [310, 357] on icon at bounding box center [311, 355] width 15 height 15
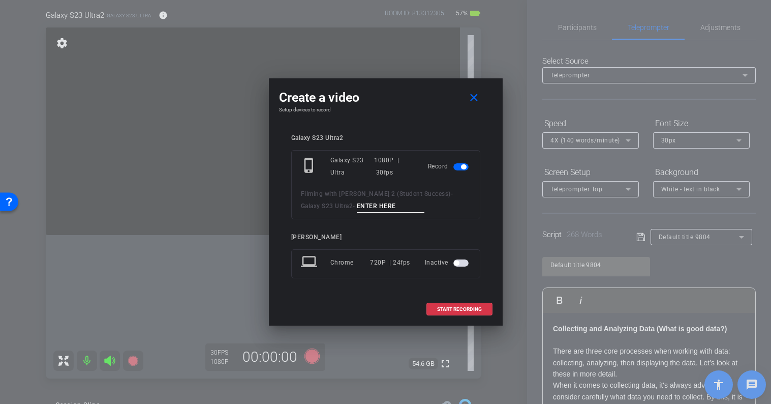
drag, startPoint x: 382, startPoint y: 206, endPoint x: 321, endPoint y: 205, distance: 61.0
click at [321, 205] on div "Filming with Scott Buckler 2 (Student Success) - Galaxy S23 Ultra2 -" at bounding box center [386, 200] width 170 height 25
type input "T"
type input "Scott Take 2"
click at [444, 310] on span "START RECORDING" at bounding box center [459, 309] width 45 height 5
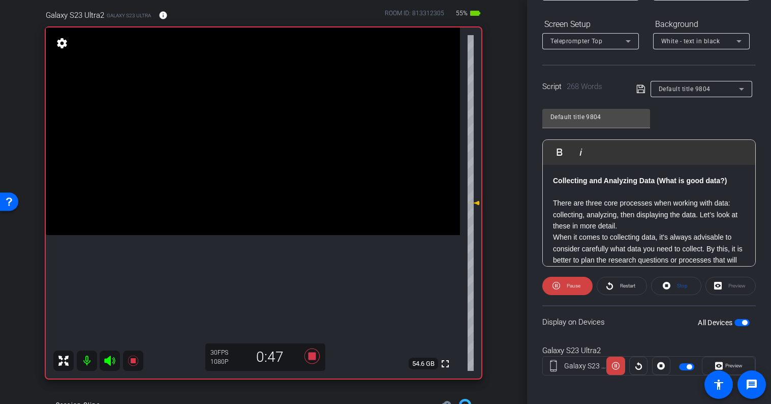
scroll to position [152, 0]
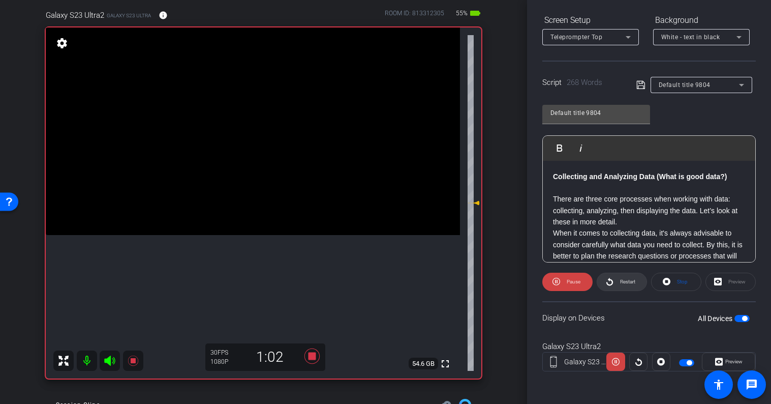
click at [624, 282] on span "Restart" at bounding box center [627, 282] width 15 height 6
click at [732, 361] on span "Preview" at bounding box center [734, 361] width 17 height 6
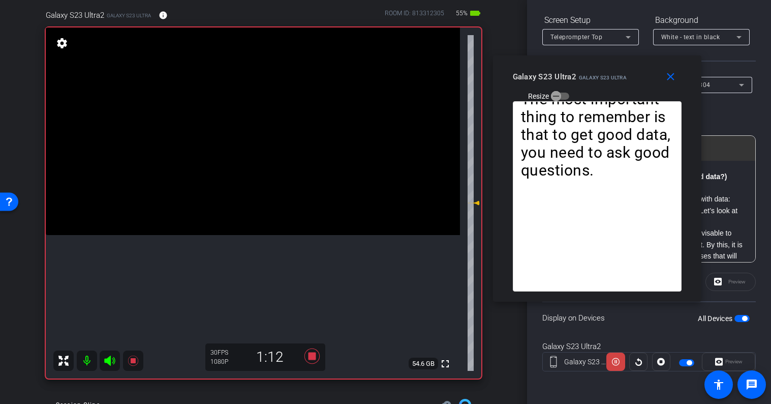
drag, startPoint x: 375, startPoint y: 86, endPoint x: 587, endPoint y: 63, distance: 212.8
click at [587, 63] on div "close Galaxy S23 Ultra2 Galaxy S23 Ultra Resize" at bounding box center [597, 78] width 208 height 46
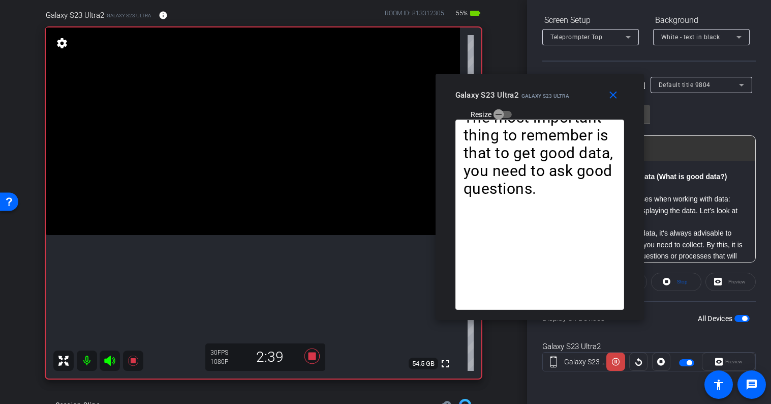
drag, startPoint x: 620, startPoint y: 68, endPoint x: 562, endPoint y: 89, distance: 61.3
click at [562, 89] on div "Galaxy S23 Ultra2 Galaxy S23 Ultra Resize" at bounding box center [544, 104] width 176 height 36
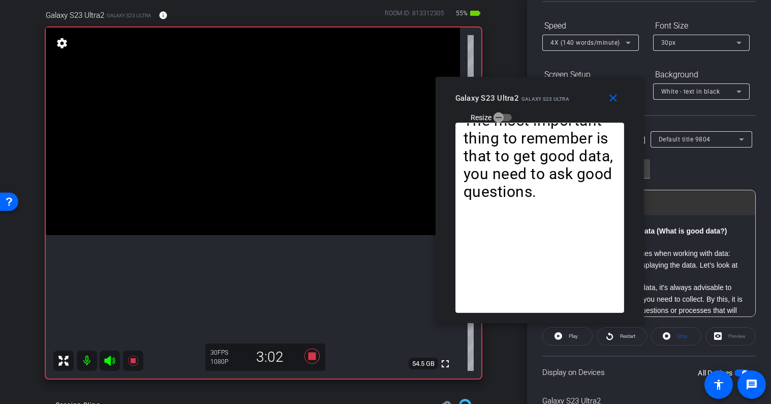
scroll to position [14, 0]
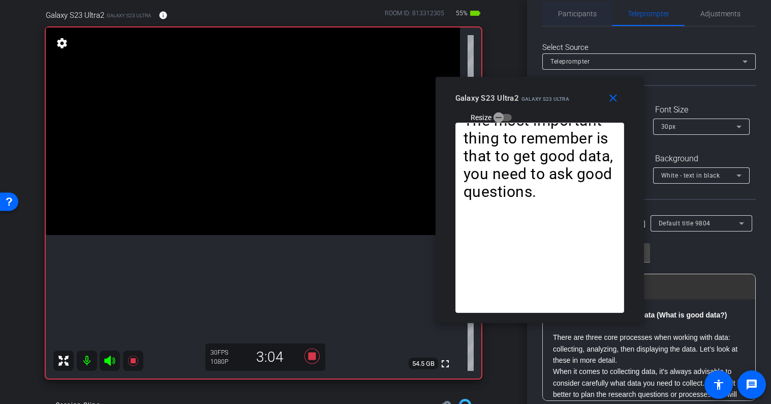
click at [578, 10] on span "Participants" at bounding box center [577, 13] width 39 height 7
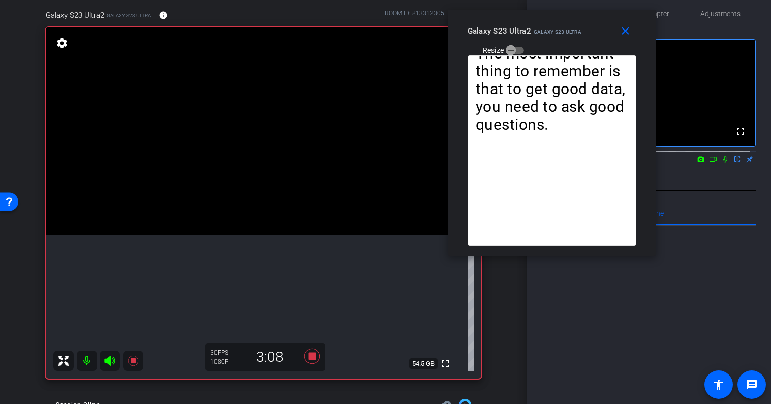
drag, startPoint x: 583, startPoint y: 91, endPoint x: 595, endPoint y: 24, distance: 68.2
click at [595, 24] on div "Galaxy S23 Ultra2 Galaxy S23 Ultra Resize" at bounding box center [556, 40] width 176 height 36
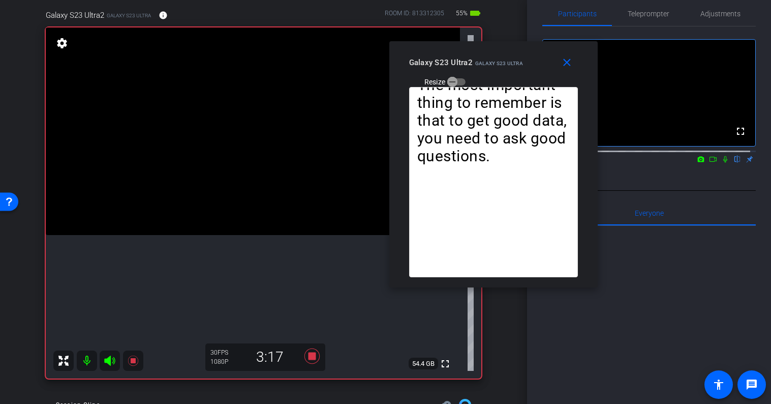
drag, startPoint x: 581, startPoint y: 18, endPoint x: 523, endPoint y: 50, distance: 66.7
click at [523, 50] on div "close Galaxy S23 Ultra2 Galaxy S23 Ultra Resize" at bounding box center [494, 64] width 208 height 46
click at [654, 14] on span "Teleprompter" at bounding box center [649, 13] width 42 height 7
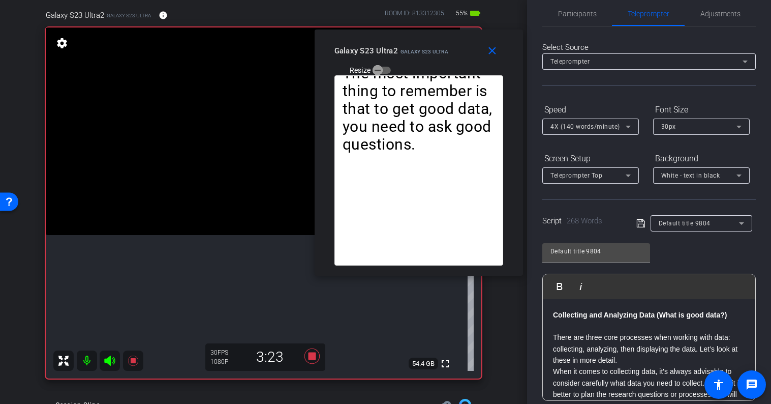
drag, startPoint x: 541, startPoint y: 57, endPoint x: 463, endPoint y: 45, distance: 78.3
click at [463, 45] on div "Galaxy S23 Ultra2 Galaxy S23 Ultra Resize" at bounding box center [423, 60] width 176 height 36
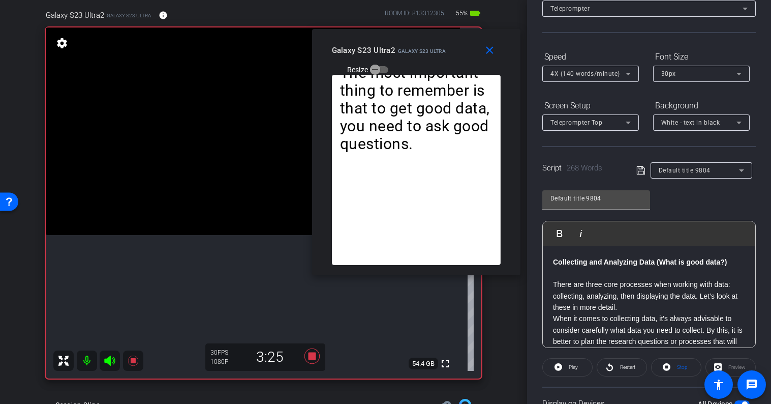
scroll to position [101, 0]
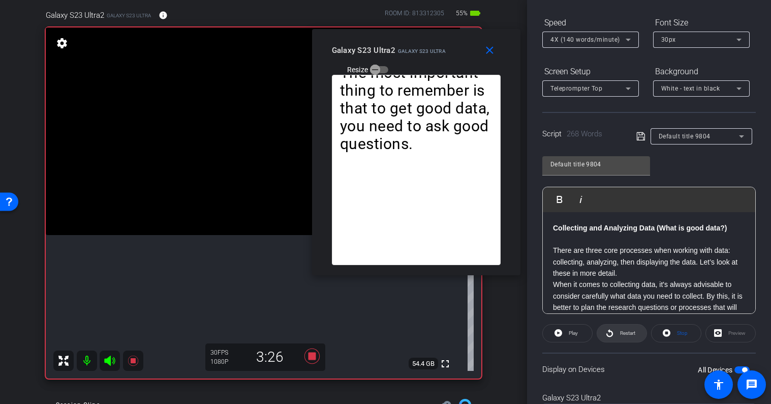
click at [626, 331] on span "Restart" at bounding box center [627, 333] width 15 height 6
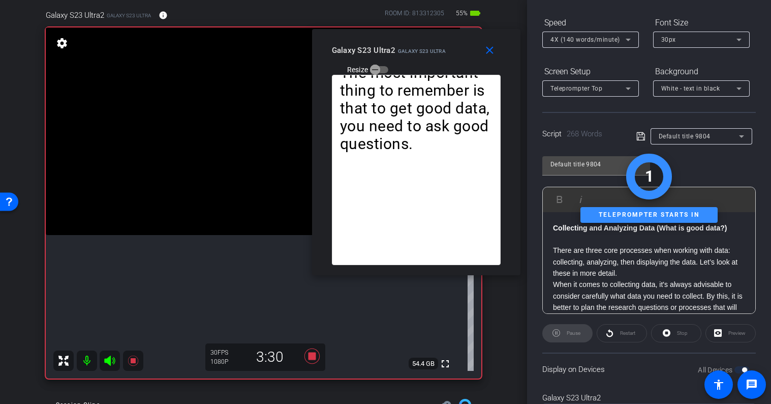
drag, startPoint x: 763, startPoint y: 261, endPoint x: 767, endPoint y: 210, distance: 51.5
click at [767, 210] on div "Participants Teleprompter Adjustments settings Claire Williams flip Director Ev…" at bounding box center [649, 202] width 244 height 404
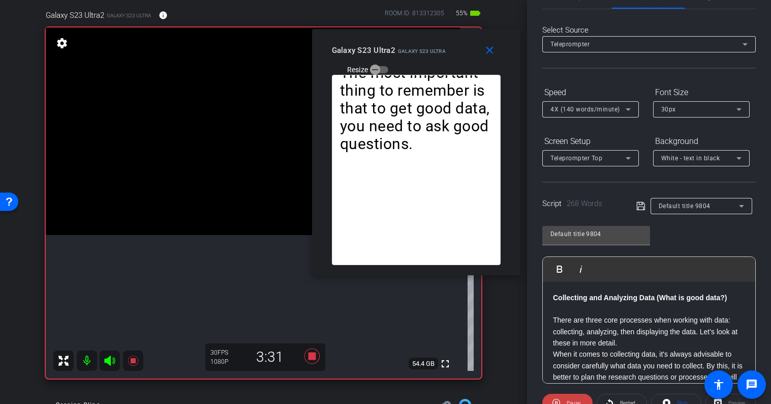
scroll to position [0, 0]
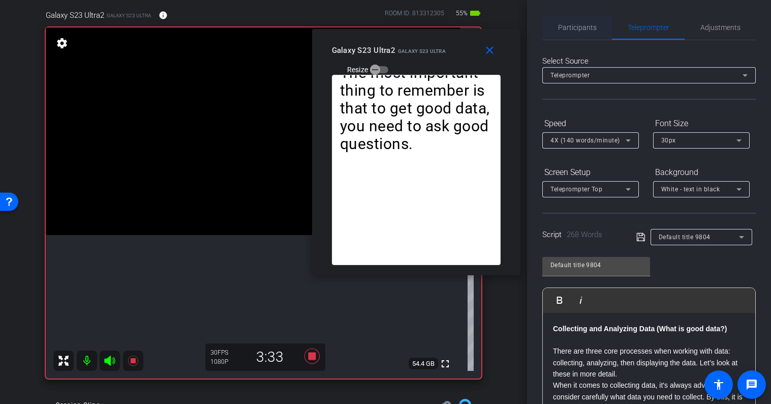
click at [586, 27] on span "Participants" at bounding box center [577, 27] width 39 height 7
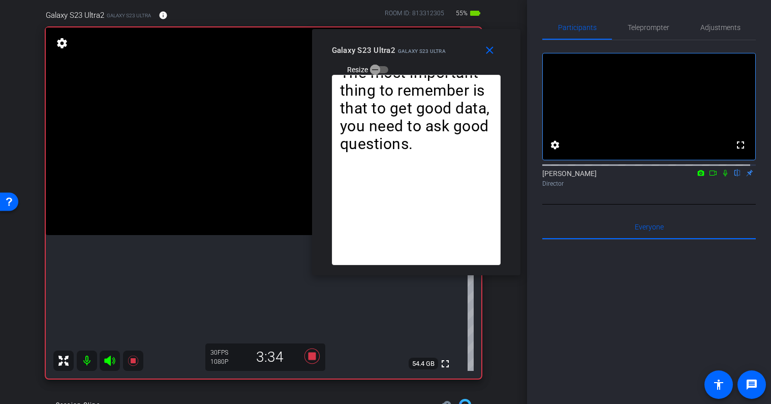
click at [722, 176] on icon at bounding box center [726, 172] width 8 height 7
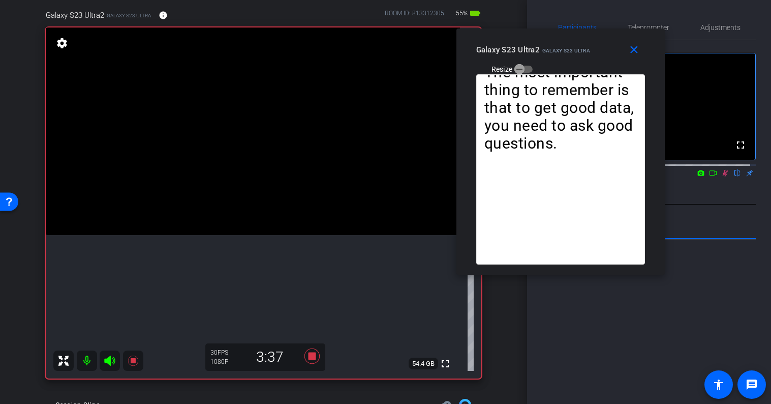
drag, startPoint x: 409, startPoint y: 39, endPoint x: 554, endPoint y: 38, distance: 144.9
click at [554, 38] on div "close Galaxy S23 Ultra2 Galaxy S23 Ultra Resize" at bounding box center [561, 51] width 208 height 46
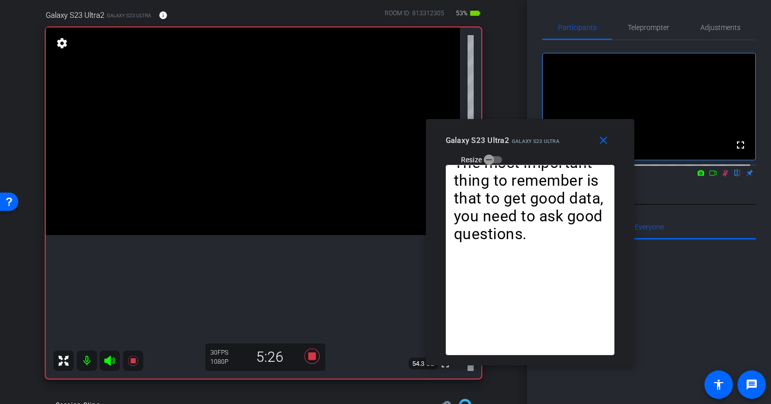
drag, startPoint x: 607, startPoint y: 43, endPoint x: 576, endPoint y: 134, distance: 95.7
click at [576, 134] on div "Galaxy S23 Ultra2 Galaxy S23 Ultra Resize" at bounding box center [534, 149] width 176 height 36
click at [717, 27] on span "Adjustments" at bounding box center [721, 27] width 40 height 7
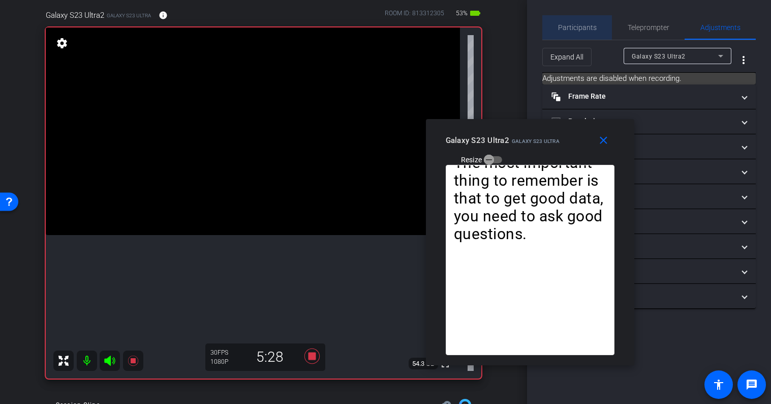
click at [590, 26] on span "Participants" at bounding box center [577, 27] width 39 height 7
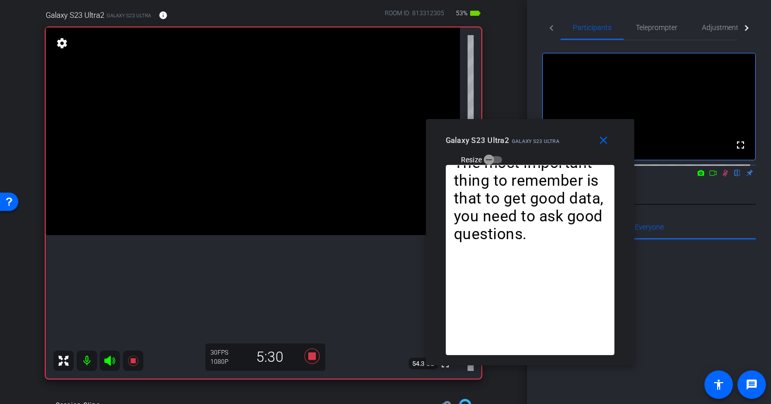
click at [722, 176] on icon at bounding box center [726, 172] width 8 height 7
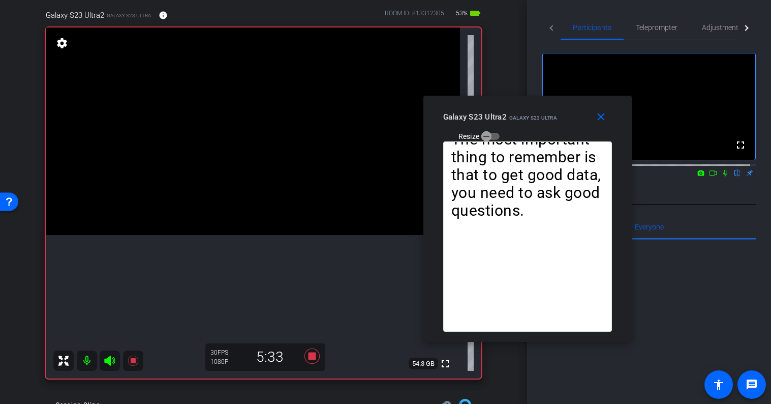
drag, startPoint x: 578, startPoint y: 139, endPoint x: 574, endPoint y: 115, distance: 23.7
click at [574, 115] on div "Galaxy S23 Ultra2 Galaxy S23 Ultra Resize" at bounding box center [531, 126] width 176 height 36
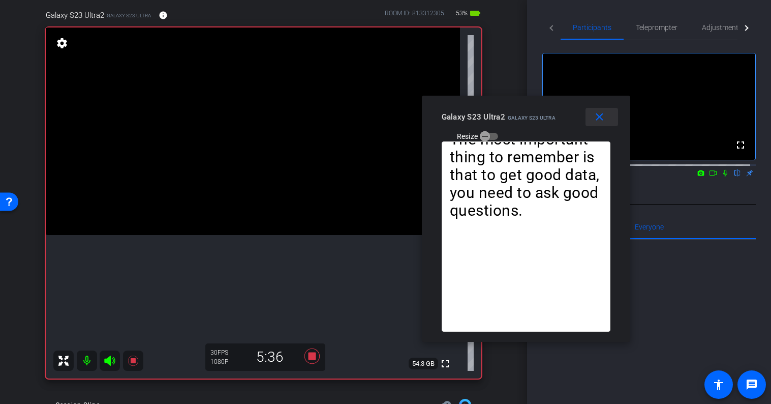
click at [600, 116] on mat-icon "close" at bounding box center [599, 117] width 13 height 13
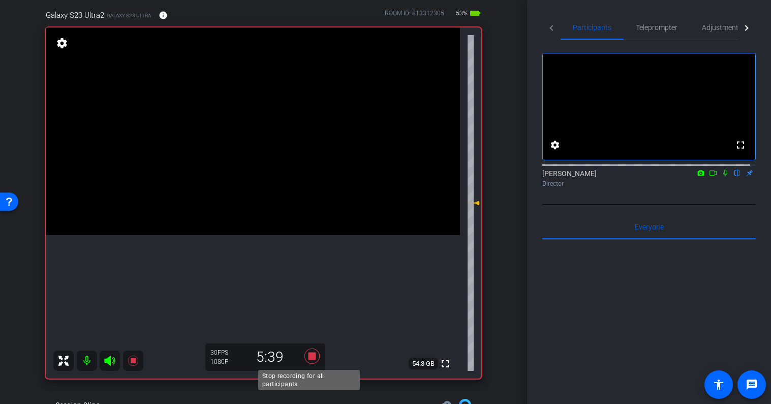
click at [310, 354] on icon at bounding box center [311, 355] width 15 height 15
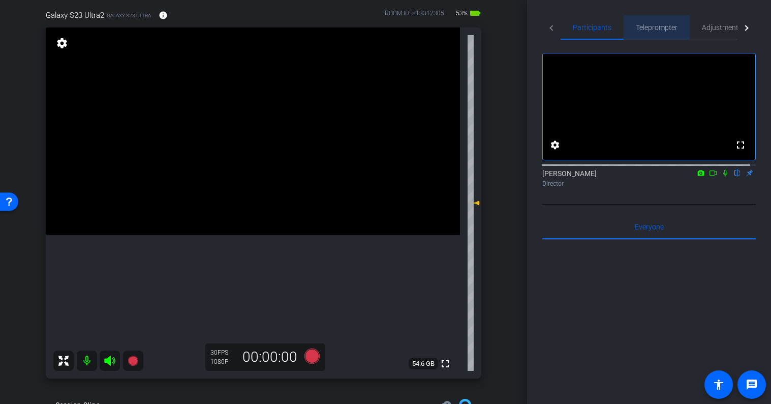
click at [654, 29] on span "Teleprompter" at bounding box center [657, 27] width 42 height 7
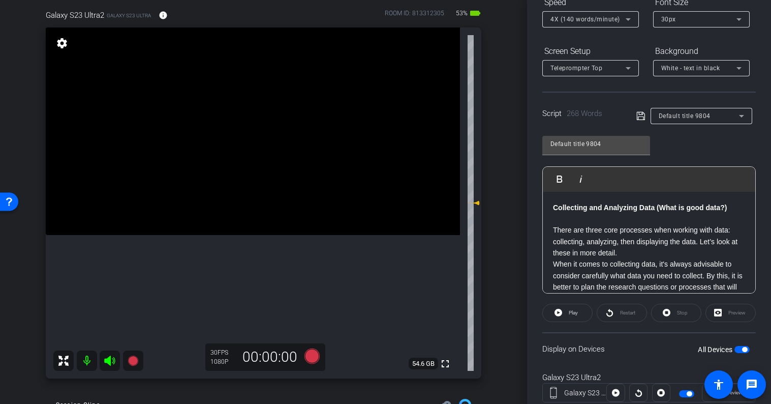
scroll to position [132, 0]
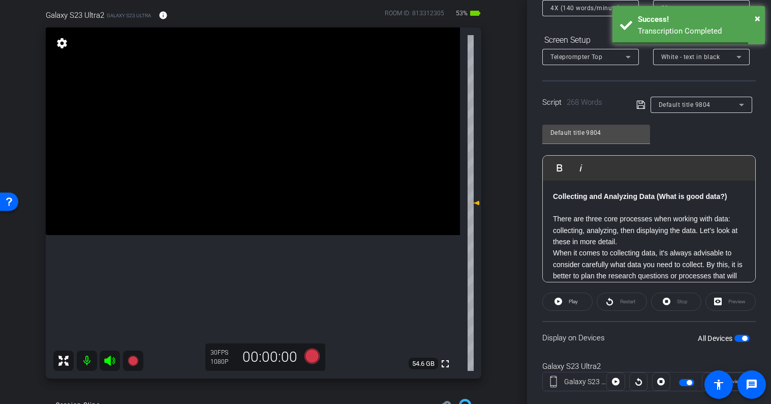
click at [554, 195] on strong "Collecting and Analyzing Data (What is good data?)" at bounding box center [640, 196] width 174 height 8
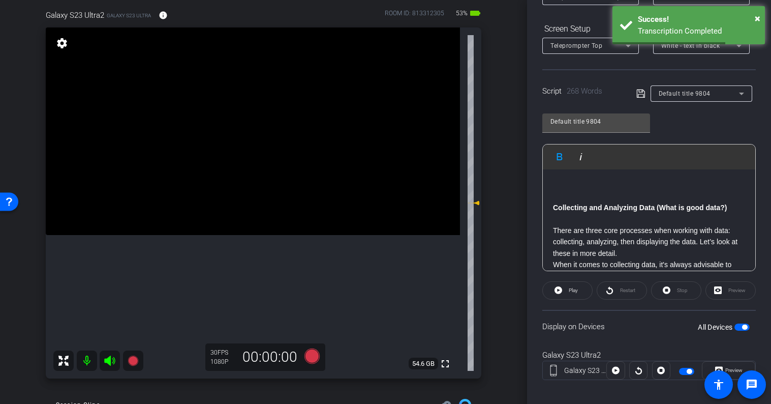
scroll to position [152, 0]
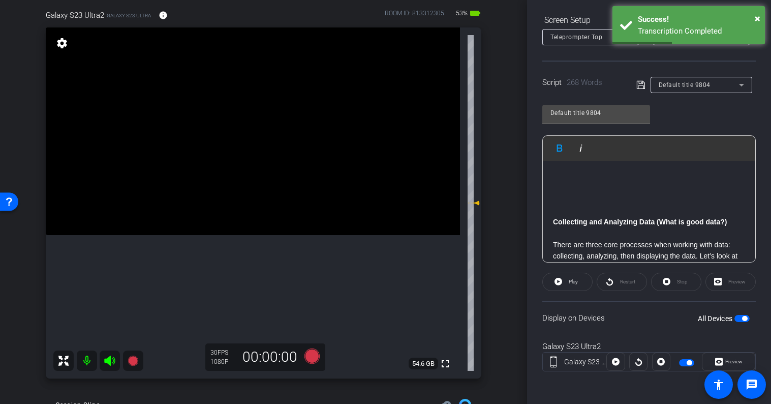
click at [557, 175] on p at bounding box center [649, 176] width 192 height 11
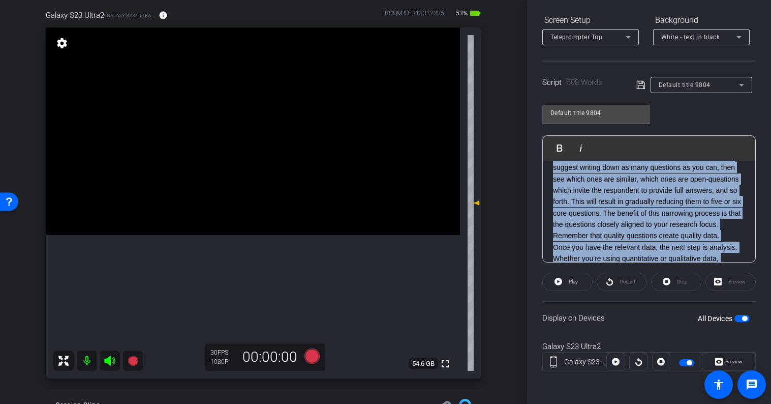
scroll to position [670, 0]
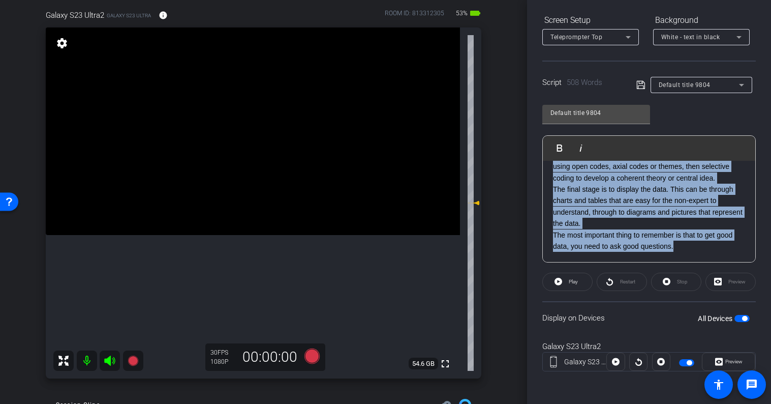
drag, startPoint x: 551, startPoint y: 224, endPoint x: 731, endPoint y: 284, distance: 189.4
click at [731, 284] on openreel-capture-teleprompter "Speed 4X (140 words/minute) Font Size 30px Screen Setup Teleprompter Top Backgr…" at bounding box center [650, 176] width 214 height 426
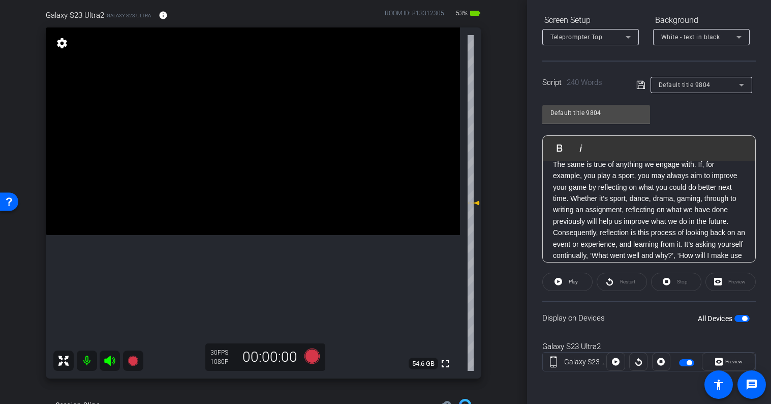
scroll to position [0, 0]
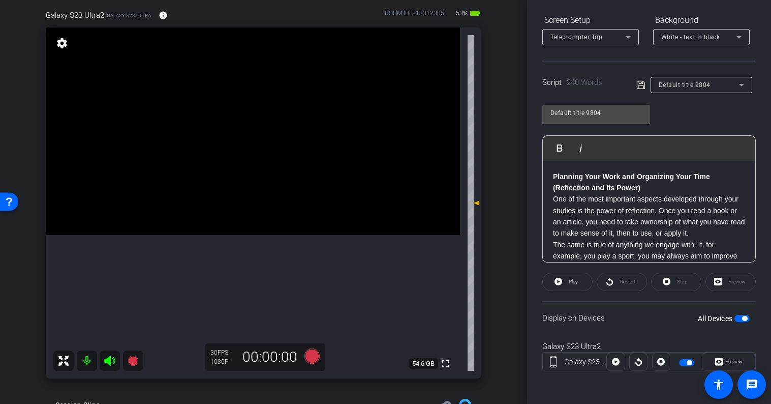
click at [673, 187] on p "Planning Your Work and Organizing Your Time (Reflection and Its Power)" at bounding box center [649, 182] width 192 height 23
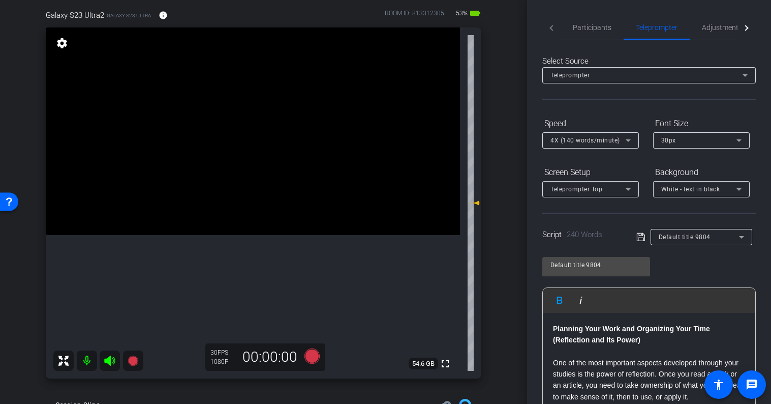
scroll to position [12, 0]
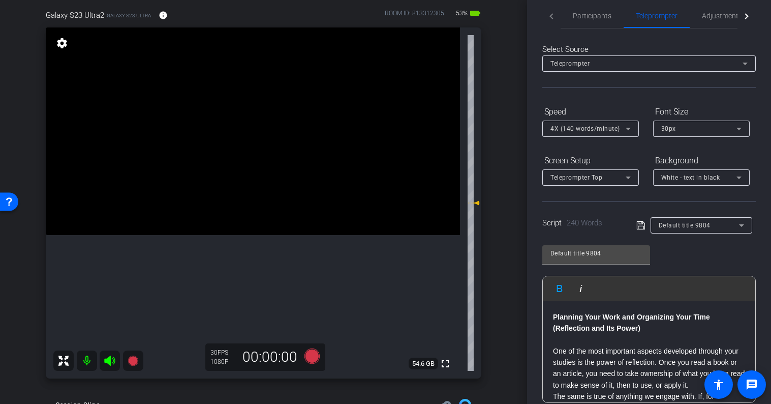
click at [637, 226] on icon at bounding box center [641, 225] width 8 height 8
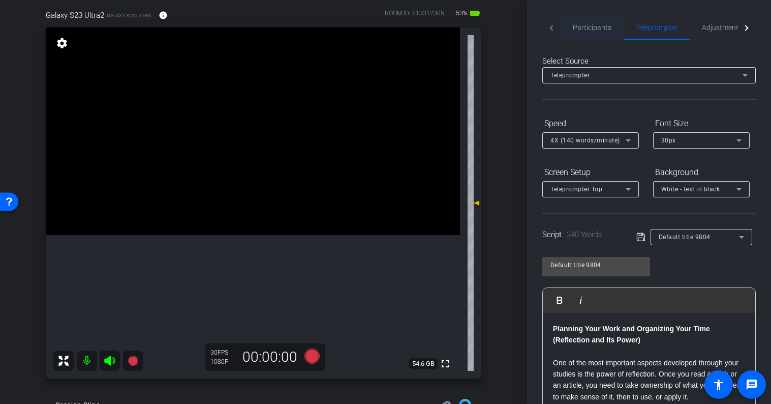
click at [592, 26] on span "Participants" at bounding box center [592, 27] width 39 height 7
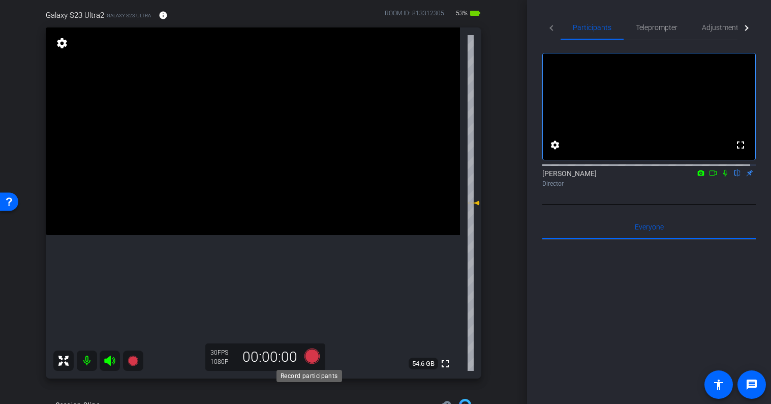
click at [309, 355] on icon at bounding box center [311, 355] width 15 height 15
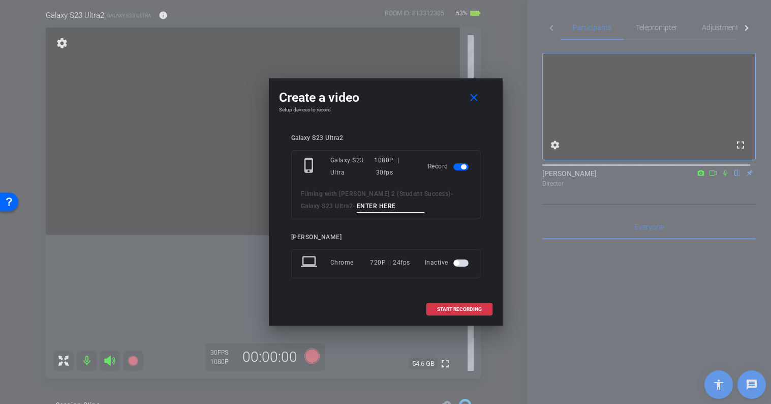
drag, startPoint x: 380, startPoint y: 206, endPoint x: 326, endPoint y: 206, distance: 53.4
click at [326, 206] on div "Filming with Scott Buckler 2 (Student Success) - Galaxy S23 Ultra2 -" at bounding box center [386, 200] width 170 height 25
type input "Scott Take 3"
click at [445, 307] on span "START RECORDING" at bounding box center [459, 309] width 45 height 5
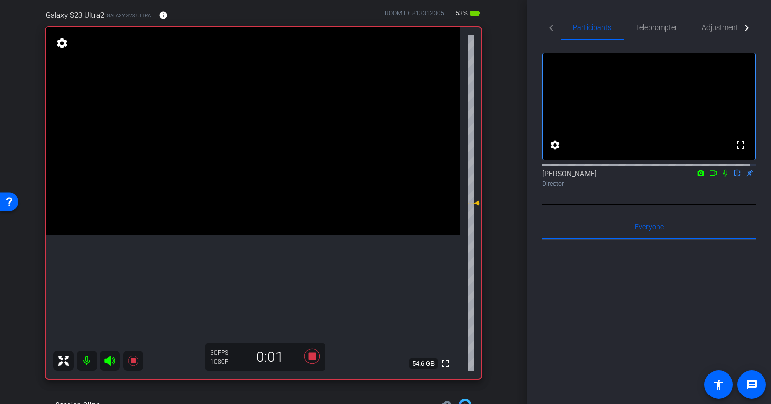
click at [722, 176] on icon at bounding box center [726, 172] width 8 height 7
click at [655, 25] on span "Teleprompter" at bounding box center [657, 27] width 42 height 7
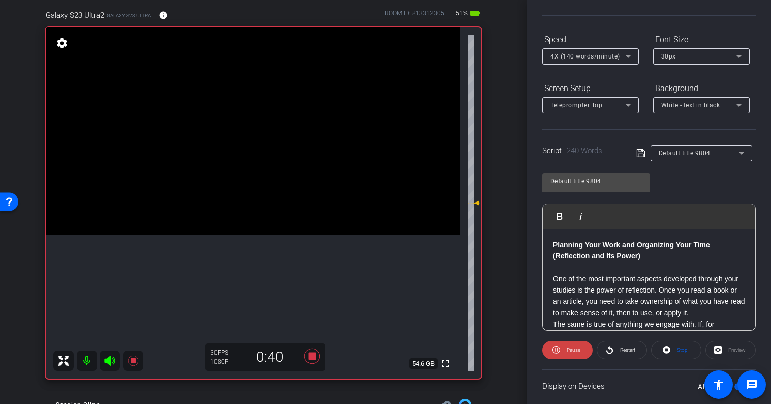
scroll to position [152, 0]
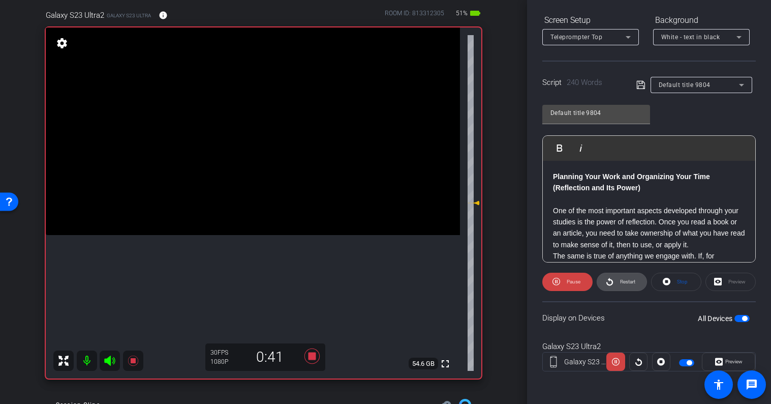
click at [628, 283] on span "Restart" at bounding box center [627, 282] width 15 height 6
click at [729, 361] on span "Preview" at bounding box center [734, 361] width 17 height 6
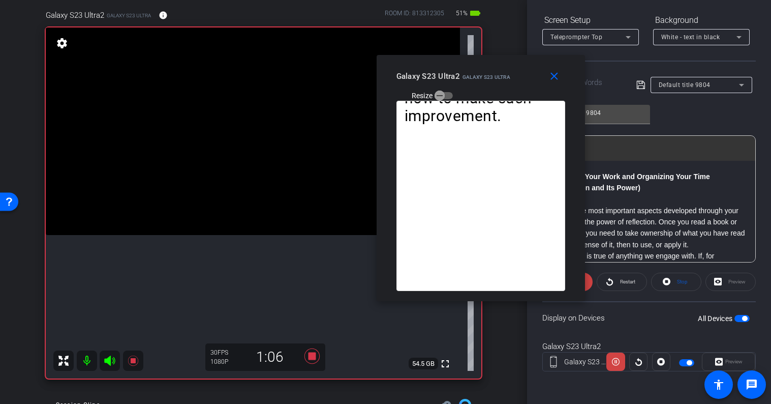
drag, startPoint x: 409, startPoint y: 89, endPoint x: 504, endPoint y: 65, distance: 98.0
click at [504, 65] on div "close Galaxy S23 Ultra2 Galaxy S23 Ultra Resize" at bounding box center [481, 78] width 208 height 46
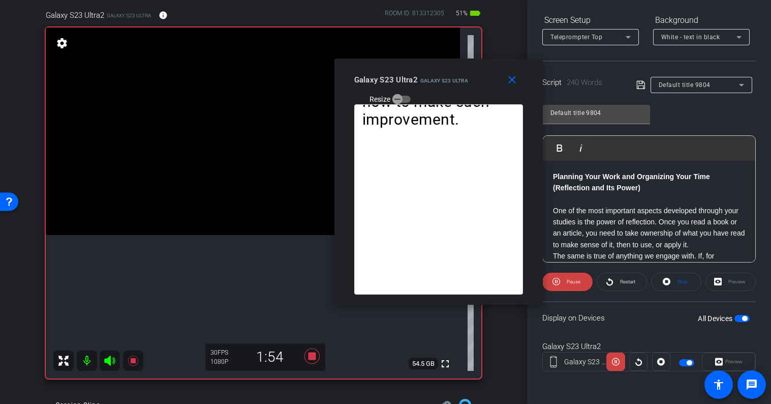
drag, startPoint x: 533, startPoint y: 64, endPoint x: 489, endPoint y: 68, distance: 44.4
click at [489, 68] on div "close Galaxy S23 Ultra2 Galaxy S23 Ultra Resize" at bounding box center [439, 81] width 208 height 46
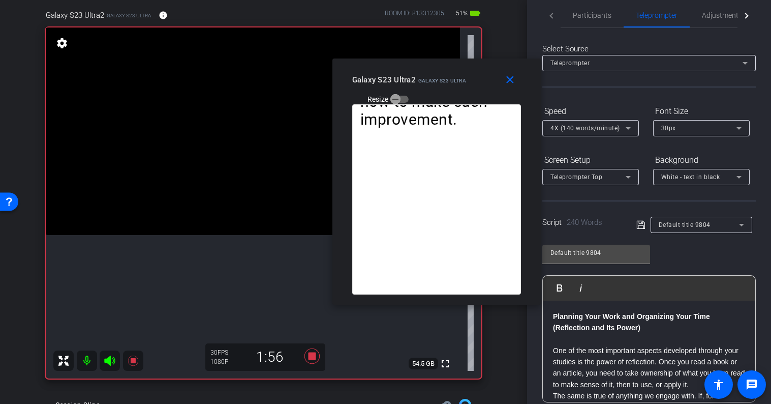
scroll to position [0, 0]
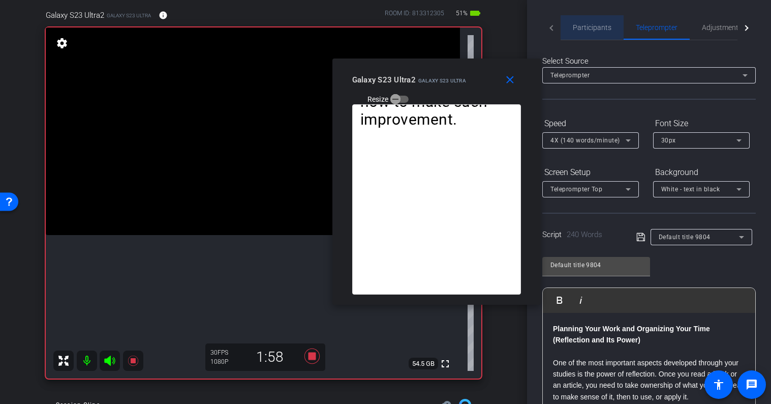
click at [602, 27] on span "Participants" at bounding box center [592, 27] width 39 height 7
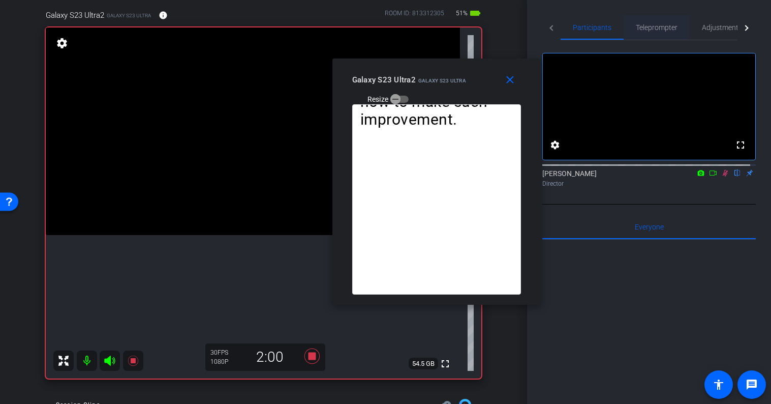
click at [649, 27] on span "Teleprompter" at bounding box center [657, 27] width 42 height 7
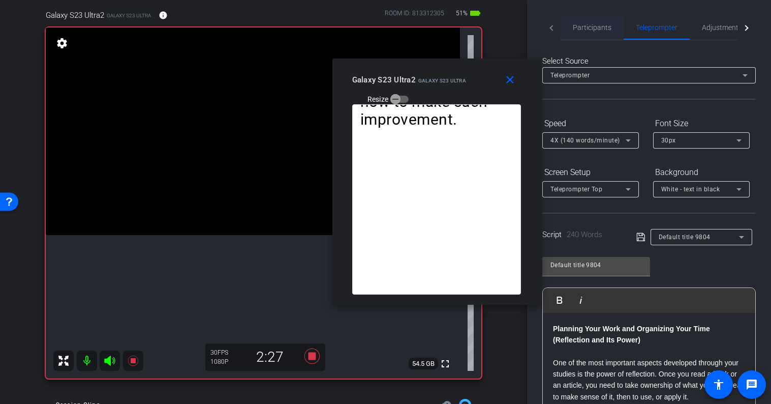
click at [602, 26] on span "Participants" at bounding box center [592, 27] width 39 height 7
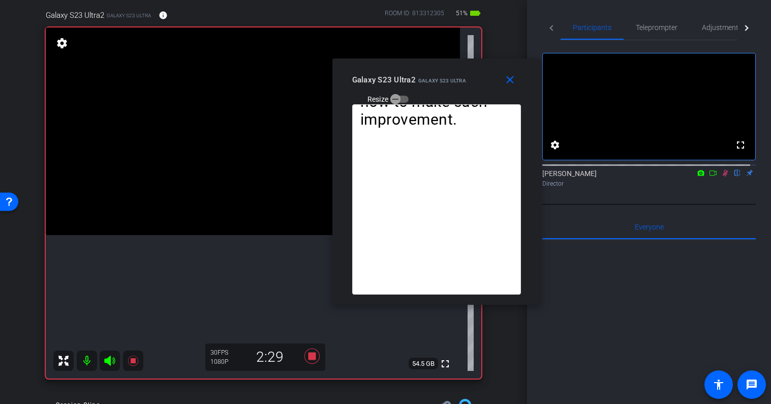
click at [723, 176] on icon at bounding box center [726, 173] width 6 height 7
click at [509, 81] on mat-icon "close" at bounding box center [510, 80] width 13 height 13
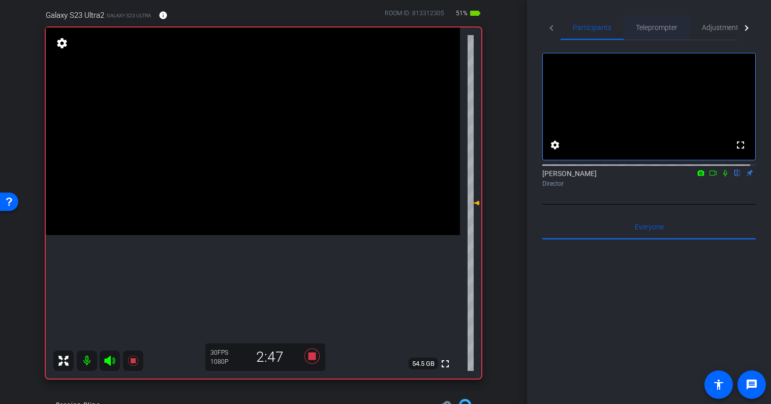
click at [665, 28] on span "Teleprompter" at bounding box center [657, 27] width 42 height 7
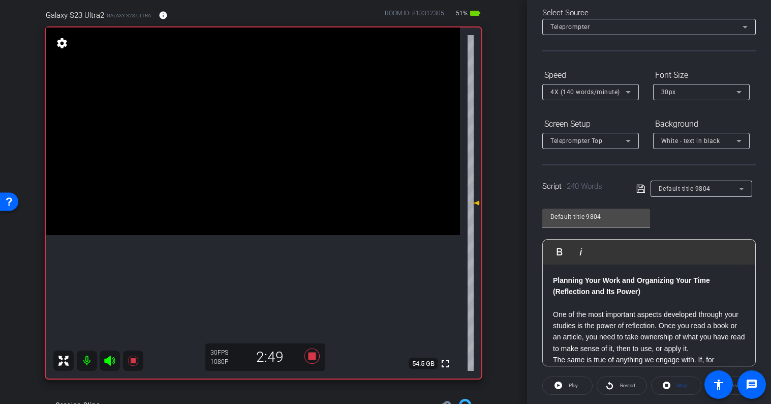
scroll to position [51, 0]
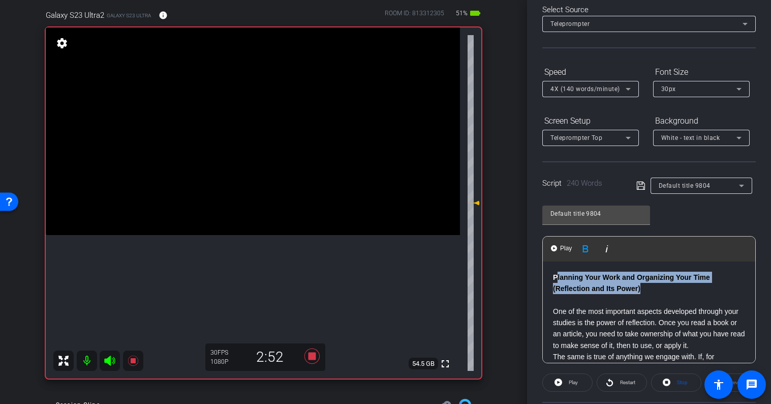
drag, startPoint x: 656, startPoint y: 289, endPoint x: 556, endPoint y: 277, distance: 101.5
click at [556, 277] on p "Planning Your Work and Organizing Your Time (Reflection and Its Power)" at bounding box center [649, 283] width 192 height 23
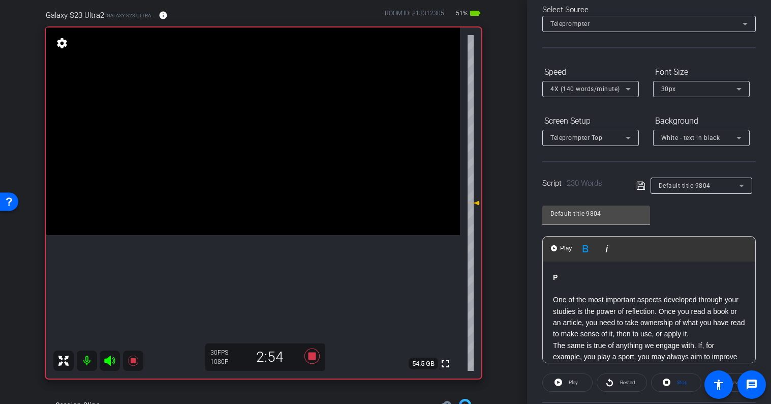
click at [564, 283] on p "​" at bounding box center [649, 288] width 192 height 11
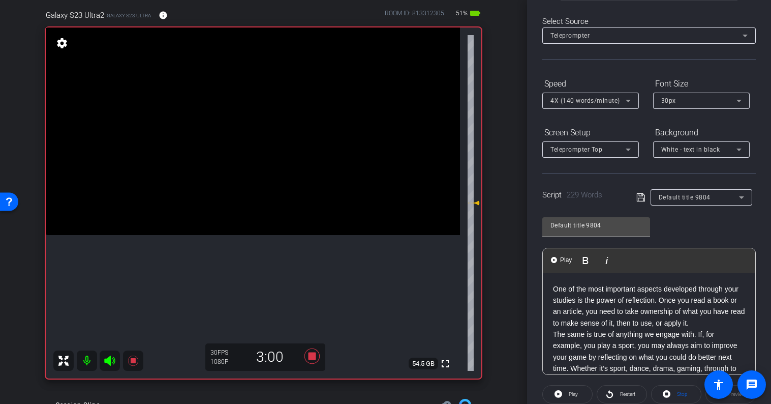
scroll to position [0, 0]
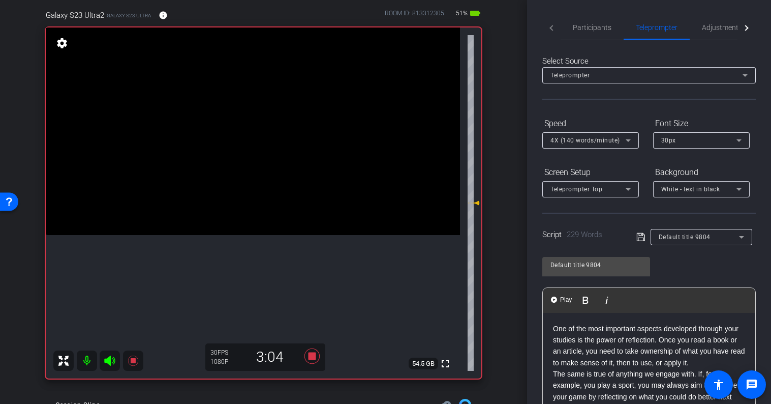
click at [639, 240] on icon at bounding box center [641, 237] width 9 height 12
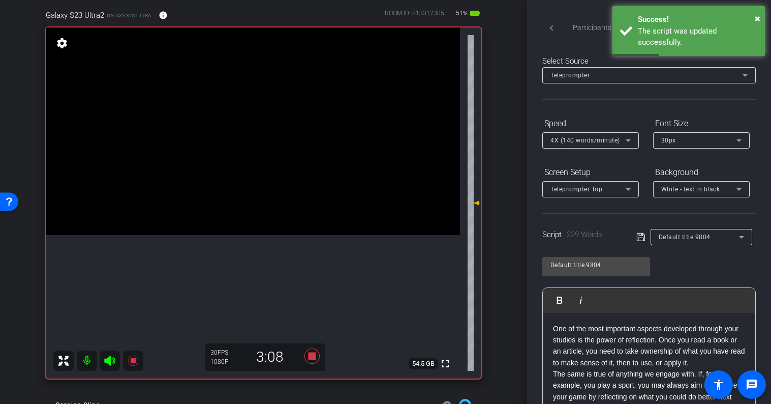
click at [630, 141] on icon at bounding box center [628, 140] width 12 height 12
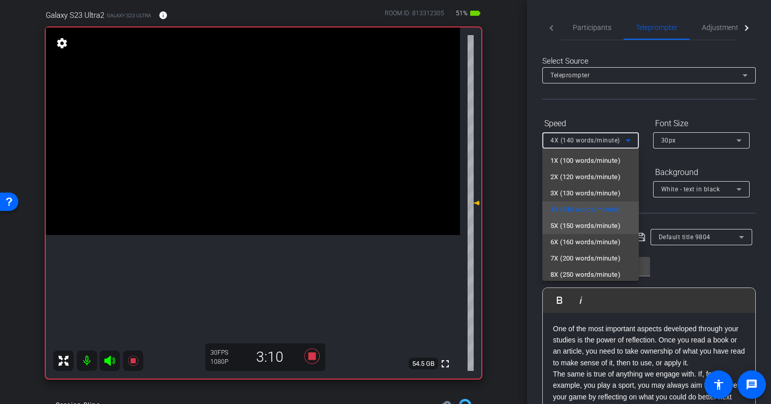
click at [611, 223] on span "5X (150 words/minute)" at bounding box center [586, 226] width 70 height 12
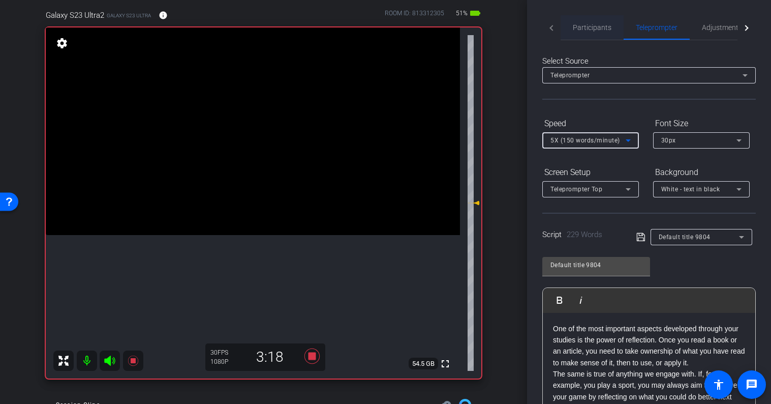
click at [592, 27] on span "Participants" at bounding box center [592, 27] width 39 height 7
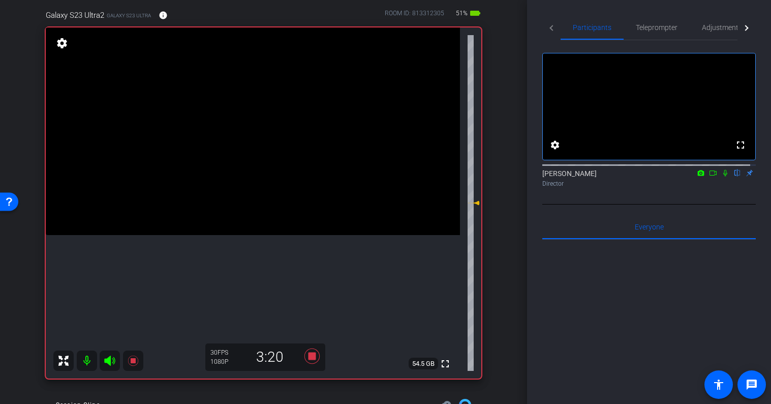
click at [724, 176] on icon at bounding box center [726, 173] width 4 height 7
click at [658, 28] on span "Teleprompter" at bounding box center [657, 27] width 42 height 7
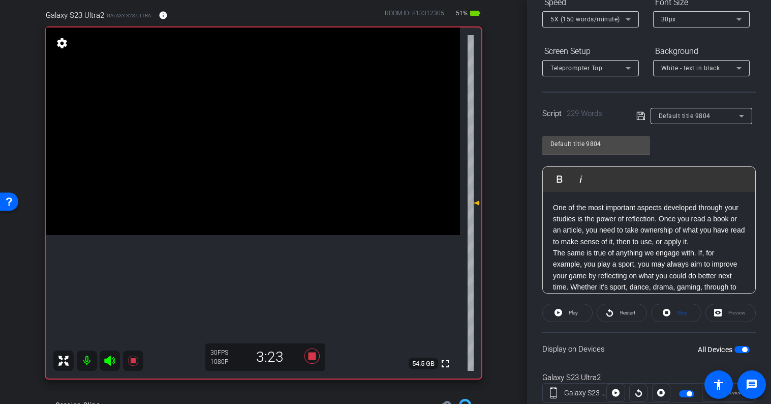
scroll to position [152, 0]
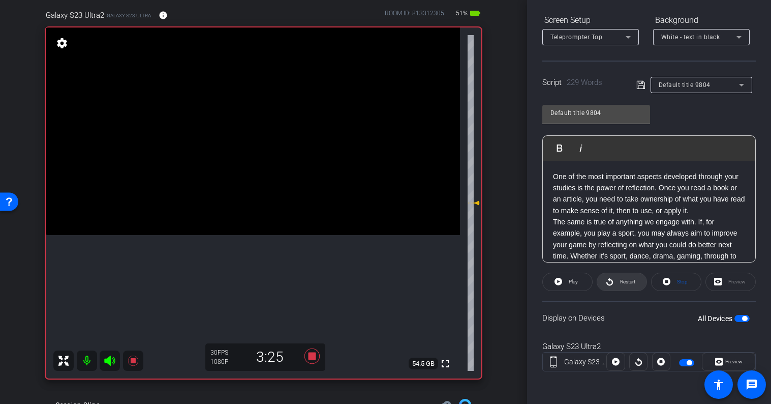
click at [632, 282] on span "Restart" at bounding box center [627, 282] width 15 height 6
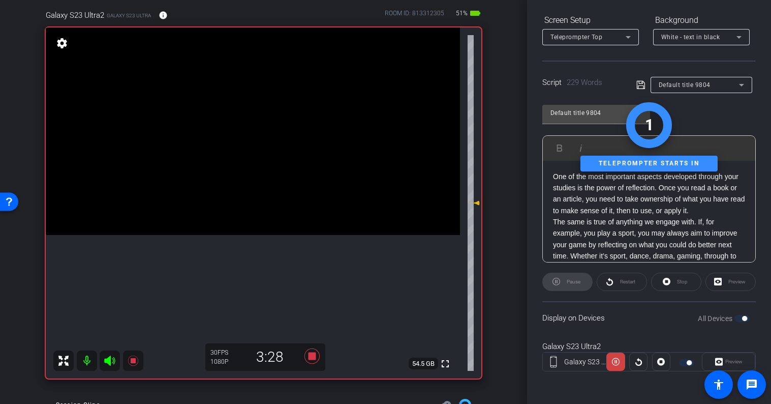
click at [730, 360] on div "Preview" at bounding box center [728, 361] width 53 height 18
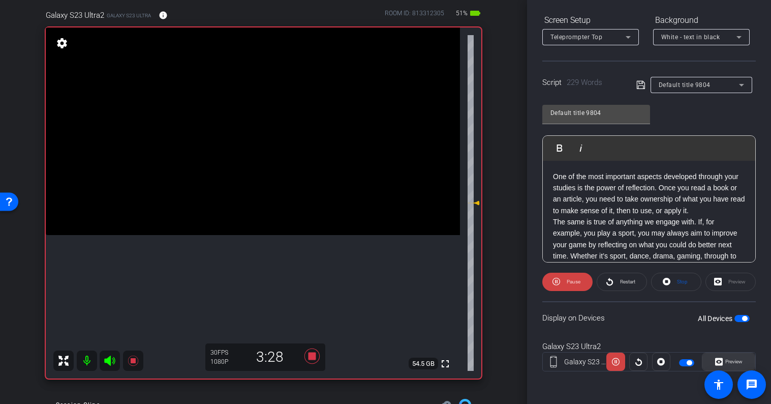
click at [730, 364] on span "Preview" at bounding box center [734, 361] width 17 height 6
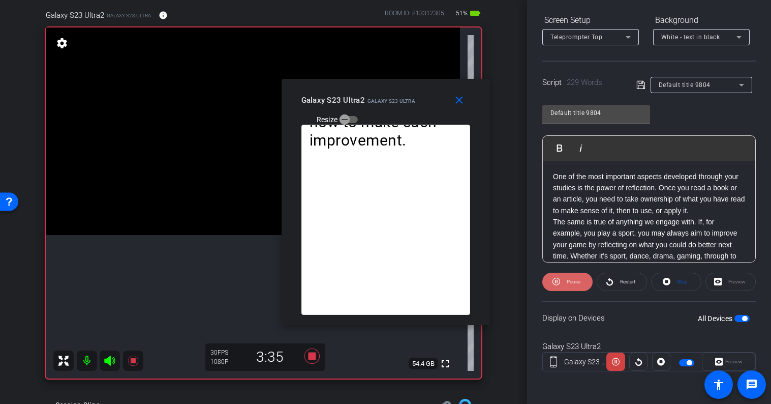
click at [573, 280] on span "Pause" at bounding box center [574, 282] width 14 height 6
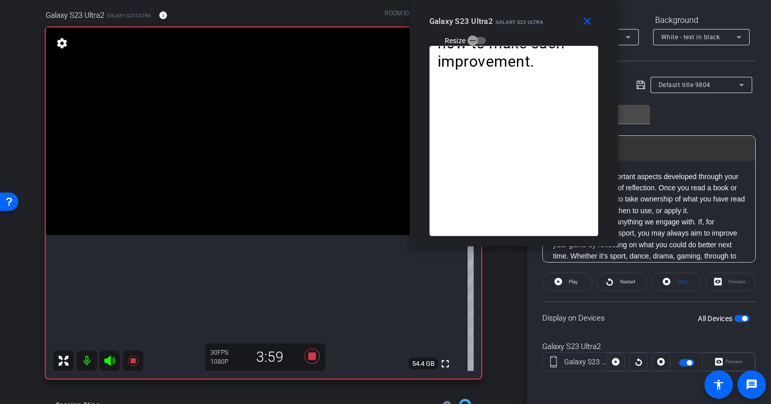
drag, startPoint x: 399, startPoint y: 86, endPoint x: 527, endPoint y: -63, distance: 196.9
click at [527, 0] on html "Accessibility Screen-Reader Guide, Feedback, and Issue Reporting | New window m…" at bounding box center [385, 202] width 771 height 404
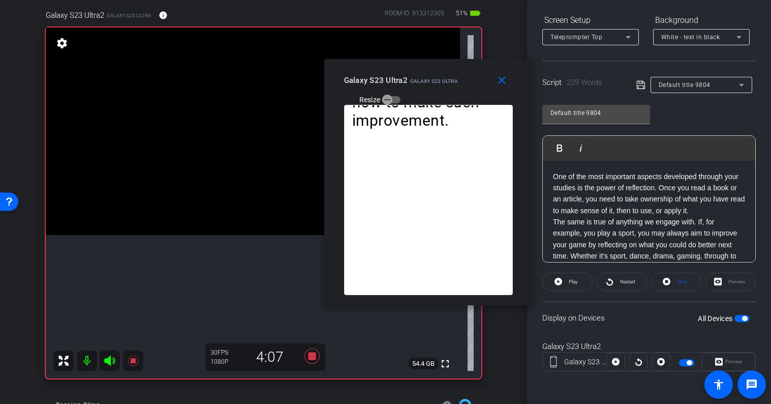
drag, startPoint x: 557, startPoint y: 16, endPoint x: 472, endPoint y: 75, distance: 103.8
click at [472, 75] on div "Galaxy S23 Ultra2 Galaxy S23 Ultra Resize" at bounding box center [432, 89] width 176 height 36
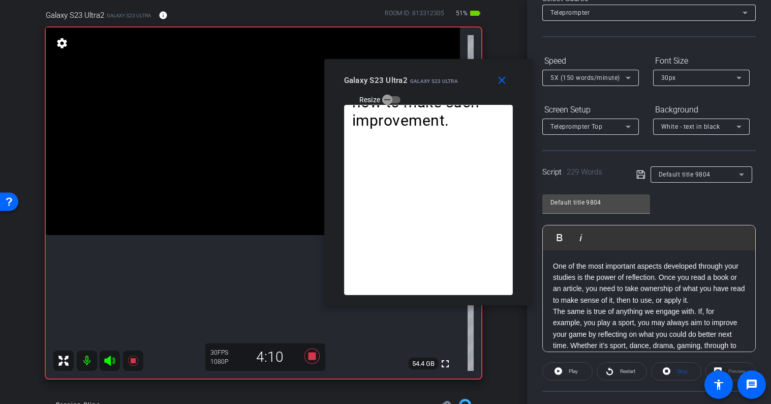
scroll to position [0, 0]
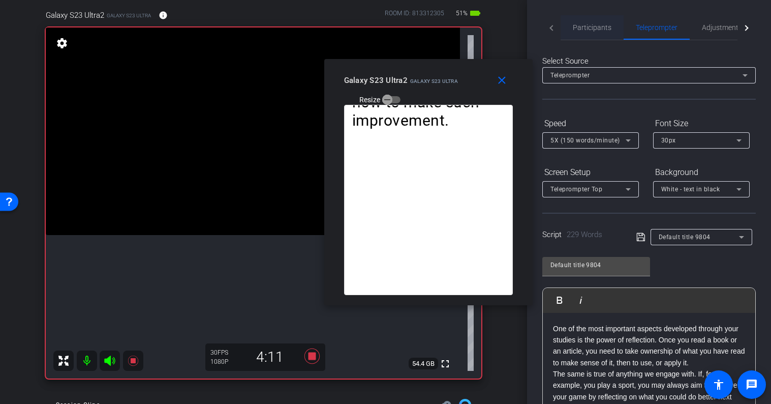
click at [599, 29] on span "Participants" at bounding box center [592, 27] width 39 height 7
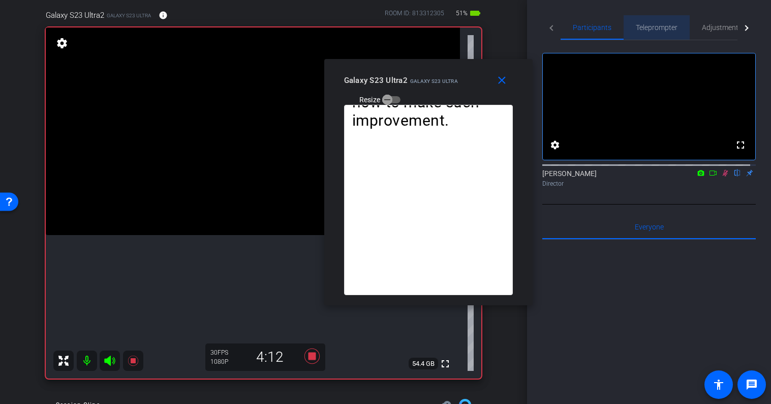
click at [670, 27] on span "Teleprompter" at bounding box center [657, 27] width 42 height 7
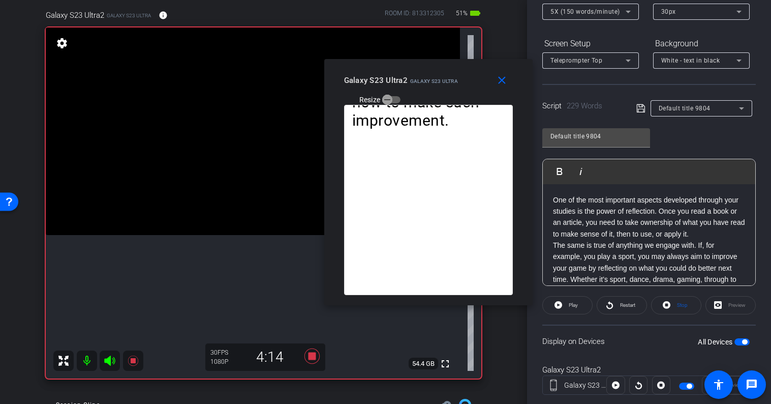
scroll to position [152, 0]
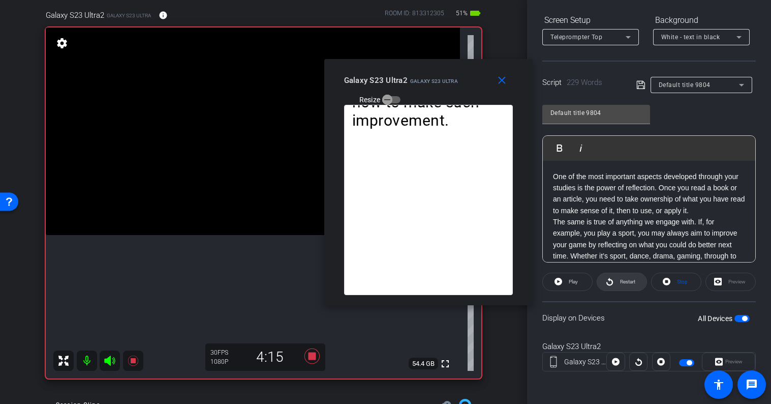
click at [622, 277] on span "Restart" at bounding box center [627, 282] width 18 height 14
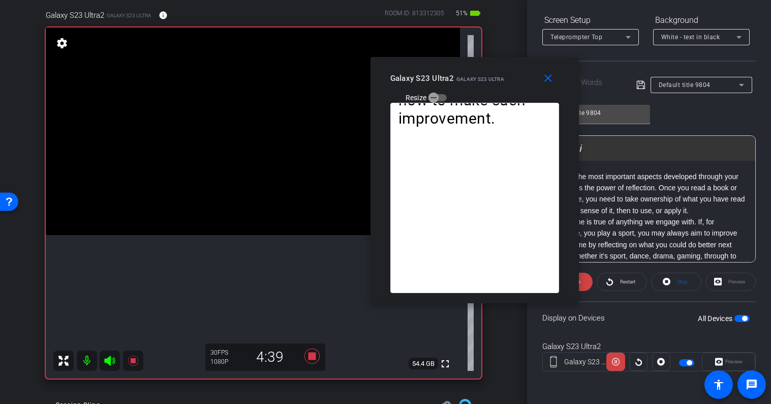
drag, startPoint x: 425, startPoint y: 70, endPoint x: 471, endPoint y: 68, distance: 46.3
click at [471, 68] on div "close Galaxy S23 Ultra2 Galaxy S23 Ultra Resize" at bounding box center [475, 80] width 208 height 46
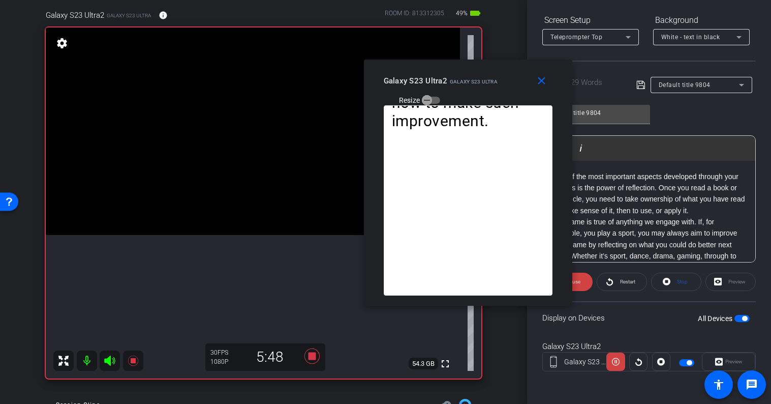
drag, startPoint x: 506, startPoint y: 66, endPoint x: 500, endPoint y: 68, distance: 7.1
click at [500, 68] on div "close Galaxy S23 Ultra2 Galaxy S23 Ultra Resize" at bounding box center [468, 82] width 208 height 46
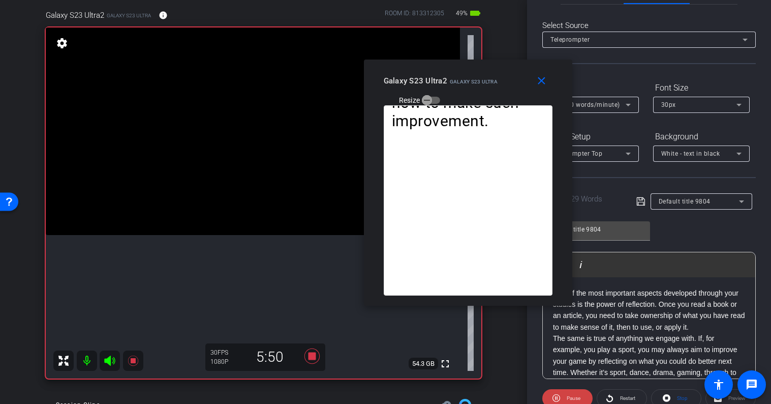
scroll to position [0, 0]
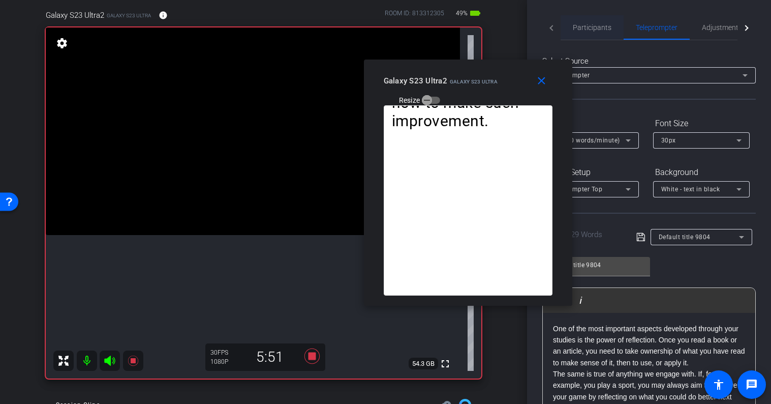
click at [606, 29] on span "Participants" at bounding box center [592, 27] width 39 height 7
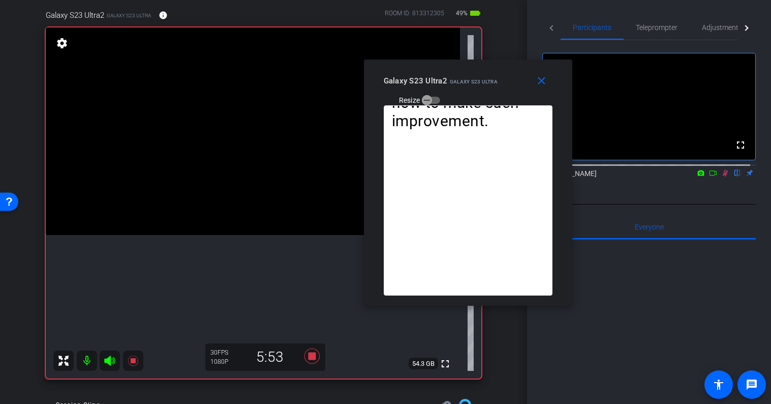
click at [722, 176] on icon at bounding box center [726, 172] width 8 height 7
click at [723, 176] on icon at bounding box center [726, 173] width 6 height 7
click at [661, 27] on span "Teleprompter" at bounding box center [657, 27] width 42 height 7
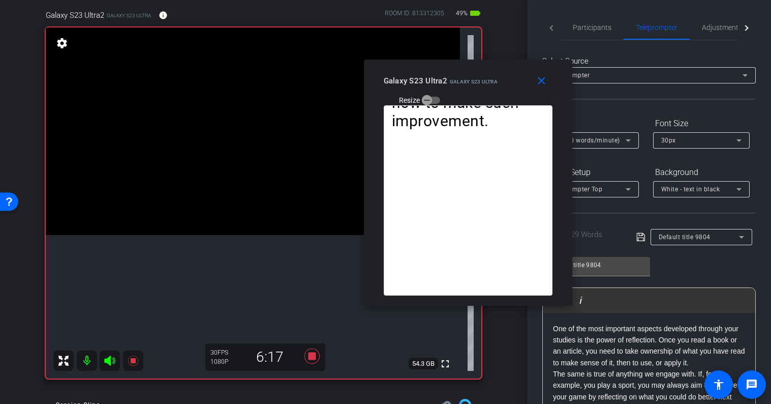
drag, startPoint x: 518, startPoint y: 75, endPoint x: 481, endPoint y: 64, distance: 38.1
click at [481, 72] on div "Galaxy S23 Ultra2 Galaxy S23 Ultra Resize" at bounding box center [472, 90] width 176 height 36
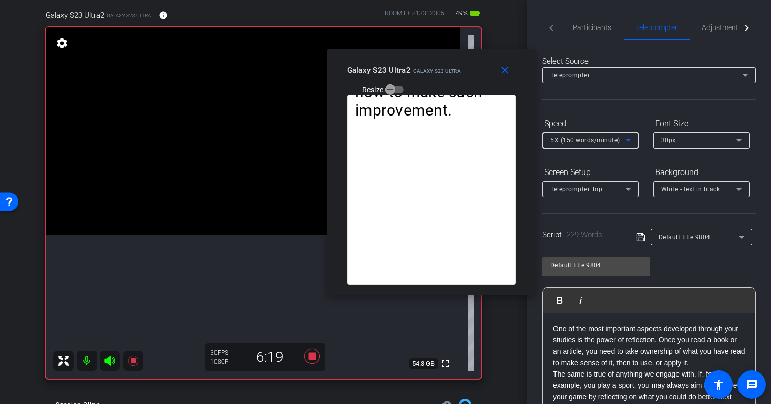
click at [630, 142] on icon at bounding box center [628, 140] width 12 height 12
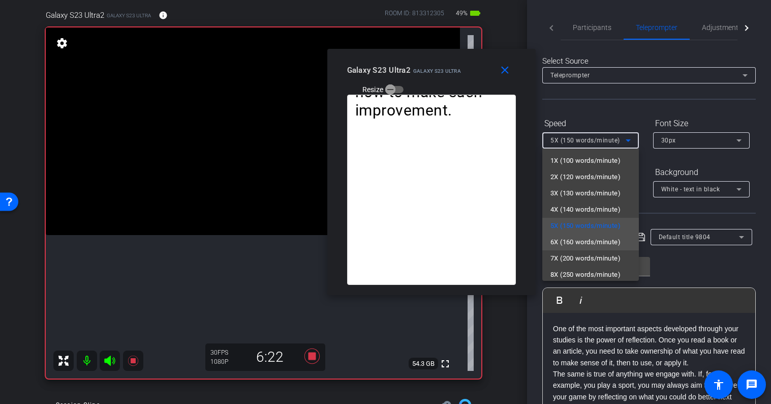
click at [596, 244] on span "6X (160 words/minute)" at bounding box center [586, 242] width 70 height 12
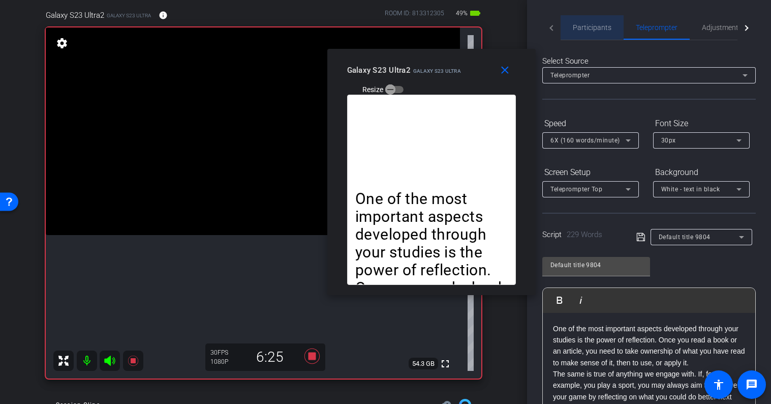
click at [597, 28] on span "Participants" at bounding box center [592, 27] width 39 height 7
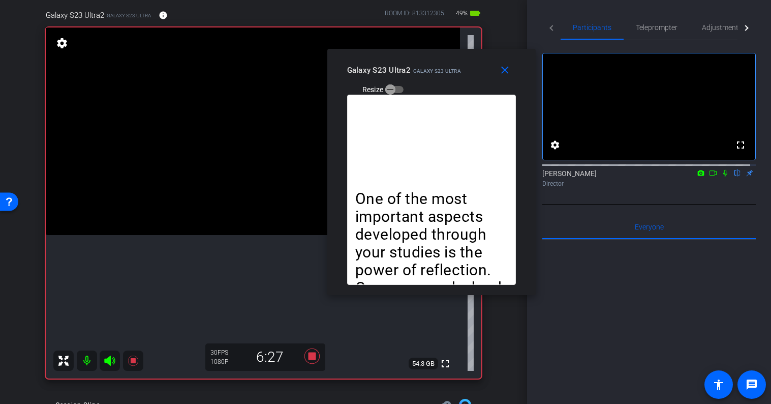
click at [722, 176] on icon at bounding box center [726, 172] width 8 height 7
click at [656, 28] on span "Teleprompter" at bounding box center [657, 27] width 42 height 7
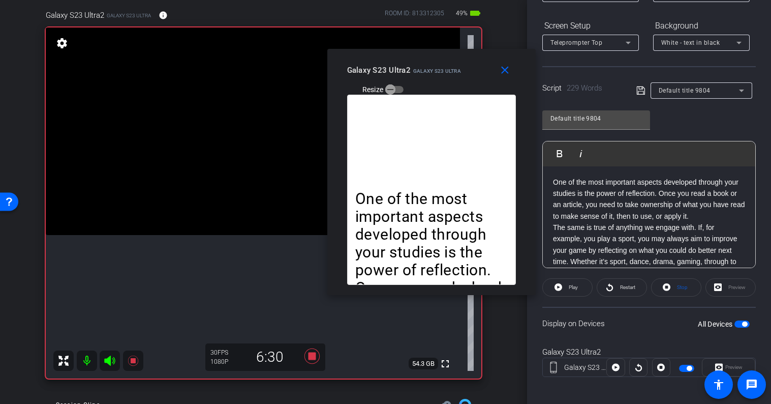
scroll to position [152, 0]
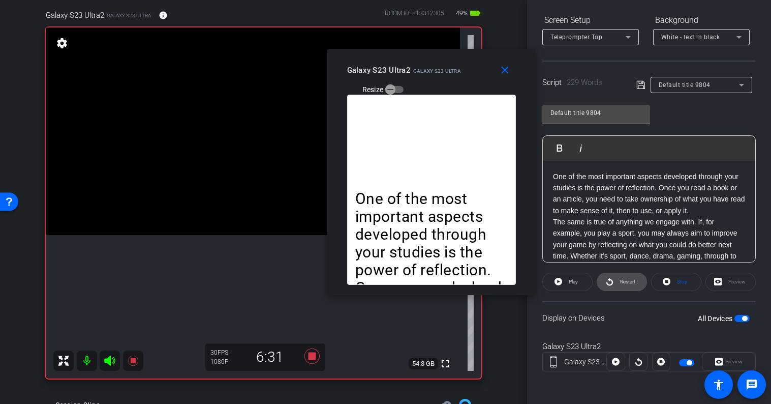
click at [621, 281] on span "Restart" at bounding box center [627, 282] width 15 height 6
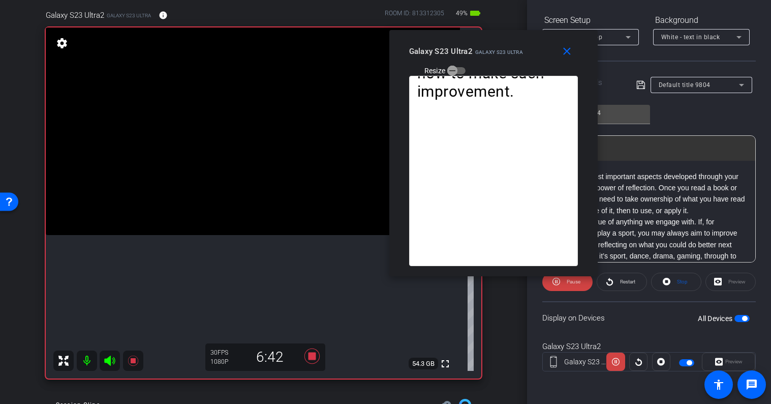
drag, startPoint x: 423, startPoint y: 62, endPoint x: 485, endPoint y: 43, distance: 64.8
click at [485, 43] on div "Galaxy S23 Ultra2 Galaxy S23 Ultra Resize" at bounding box center [497, 60] width 176 height 36
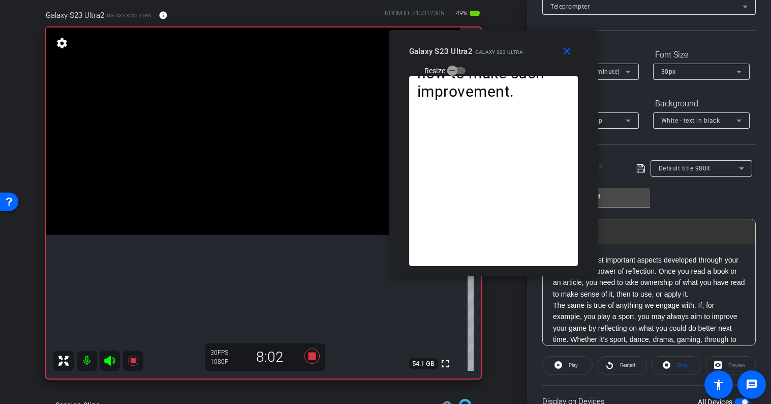
scroll to position [0, 0]
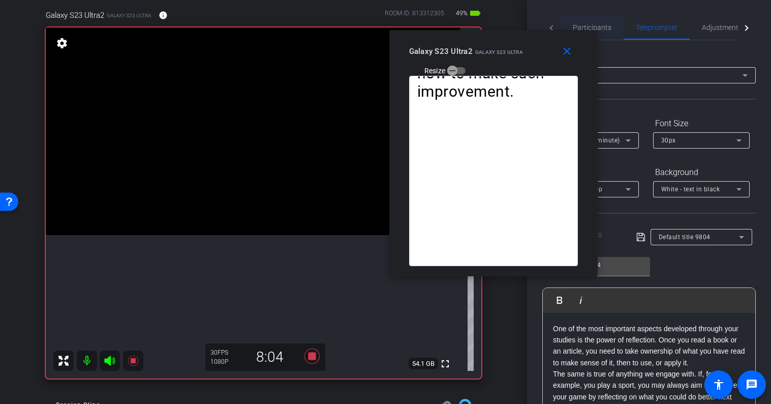
click at [602, 28] on span "Participants" at bounding box center [592, 27] width 39 height 7
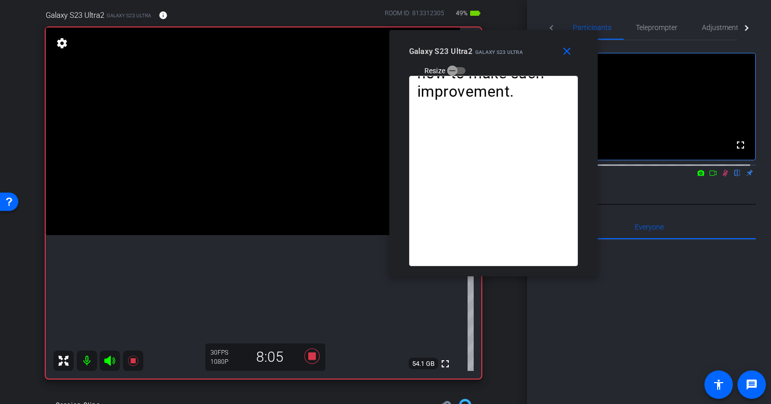
click at [722, 176] on icon at bounding box center [726, 172] width 8 height 7
click at [568, 52] on mat-icon "close" at bounding box center [567, 51] width 13 height 13
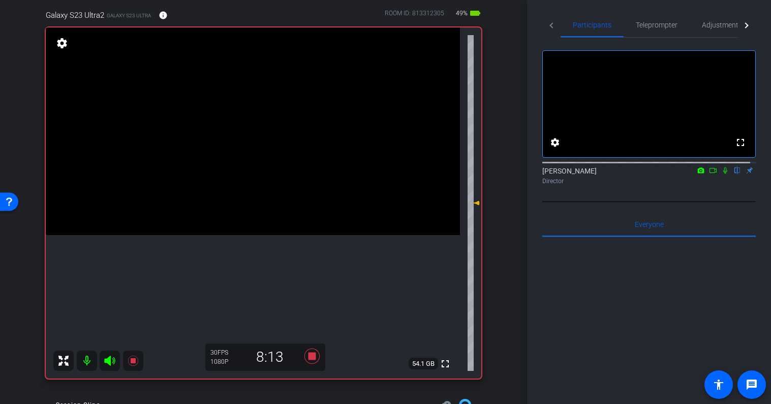
scroll to position [10, 0]
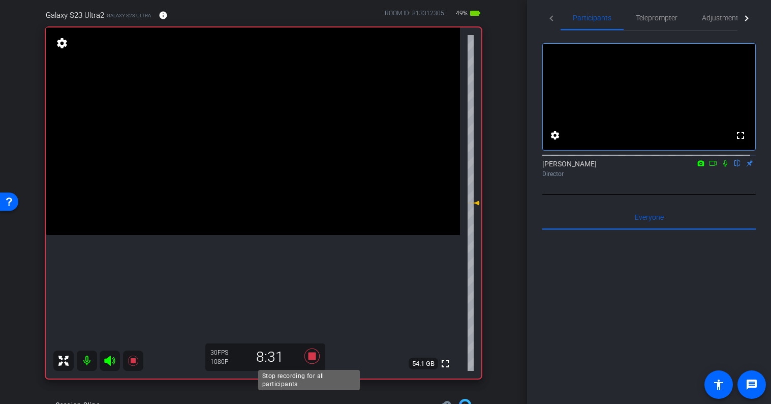
click at [311, 357] on icon at bounding box center [311, 355] width 15 height 15
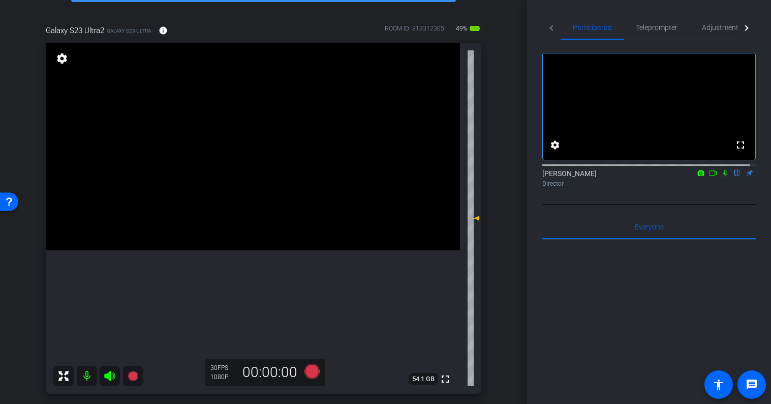
scroll to position [20, 0]
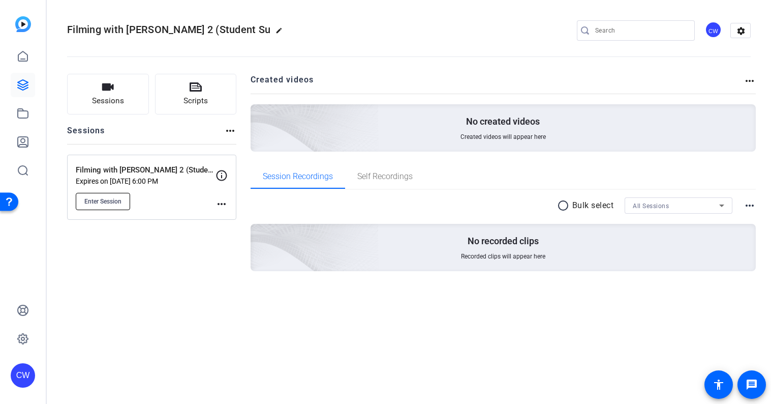
click at [105, 199] on span "Enter Session" at bounding box center [102, 201] width 37 height 8
click at [24, 84] on icon at bounding box center [23, 85] width 10 height 10
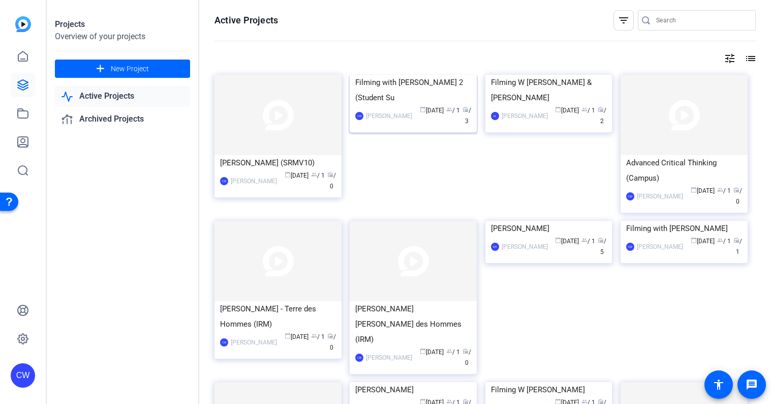
click at [450, 75] on img at bounding box center [413, 75] width 127 height 0
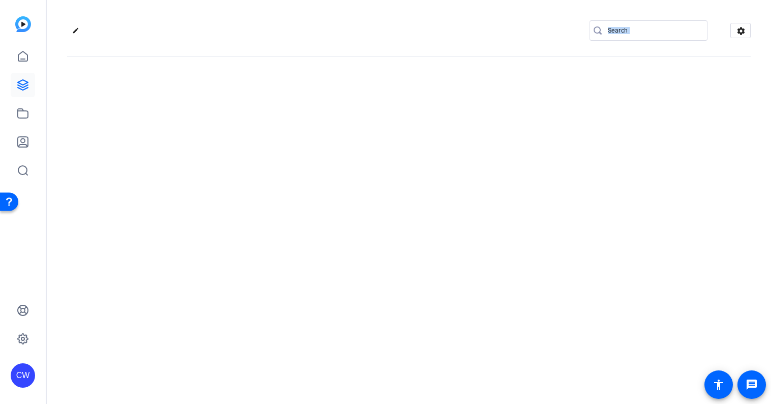
click at [450, 110] on div "edit settings" at bounding box center [409, 202] width 725 height 404
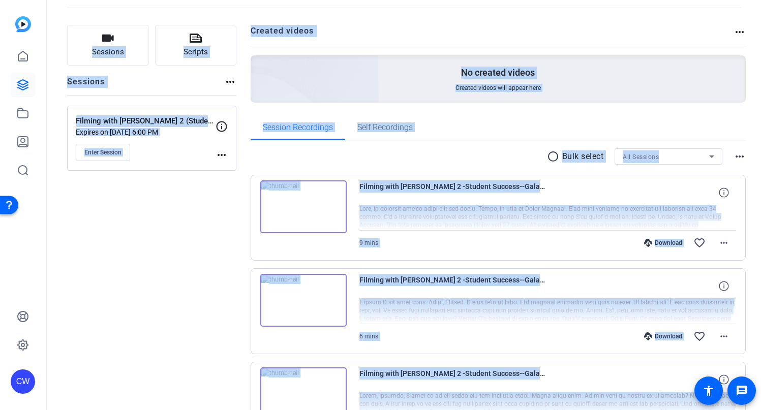
scroll to position [132, 0]
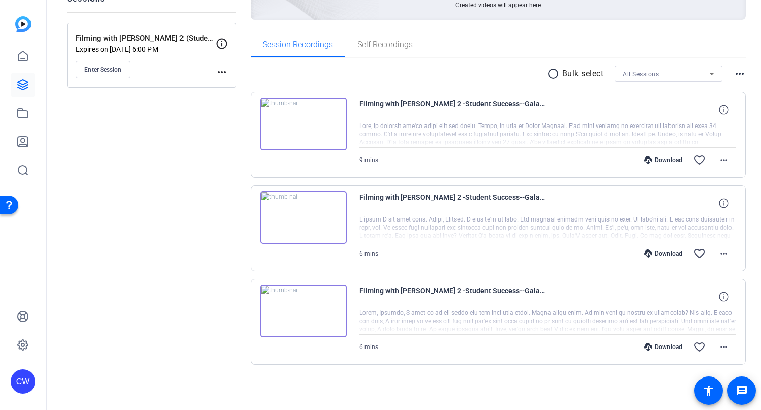
click at [747, 208] on div "Sessions Scripts Sessions more_horiz Filming with Scott Buckler 2 (Student Succ…" at bounding box center [404, 169] width 714 height 481
click at [719, 347] on mat-icon "more_horiz" at bounding box center [724, 347] width 12 height 12
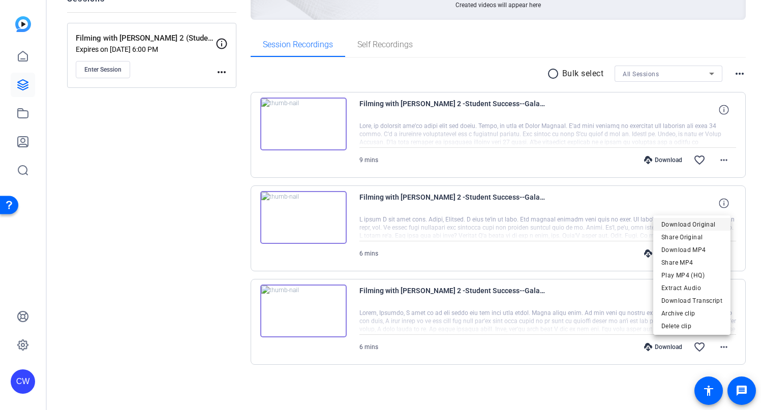
click at [716, 223] on span "Download Original" at bounding box center [692, 225] width 61 height 12
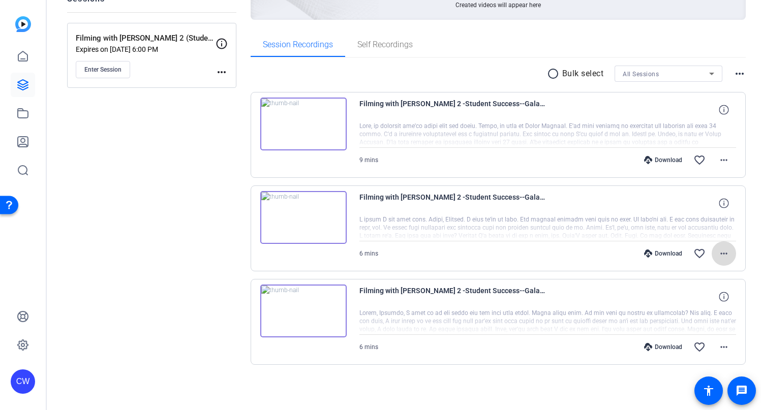
click at [723, 255] on mat-icon "more_horiz" at bounding box center [724, 254] width 12 height 12
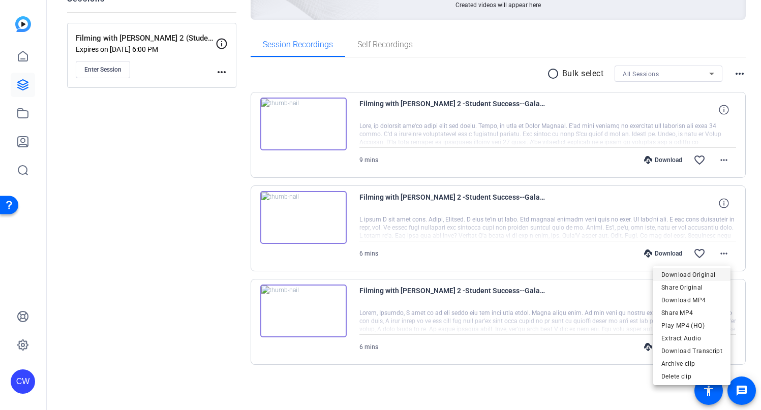
click at [708, 275] on span "Download Original" at bounding box center [692, 275] width 61 height 12
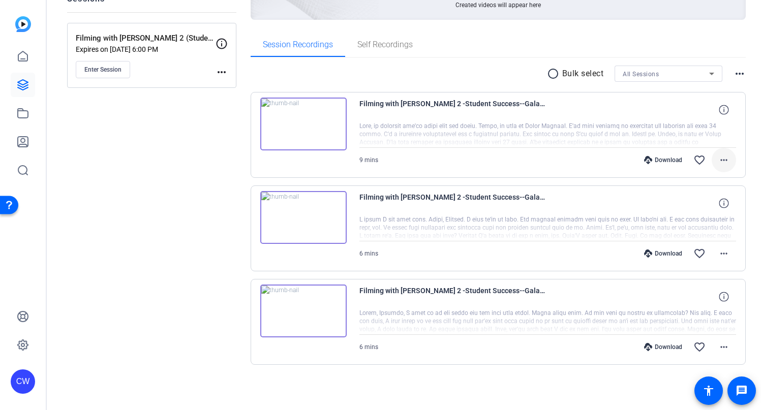
click at [720, 159] on mat-icon "more_horiz" at bounding box center [724, 160] width 12 height 12
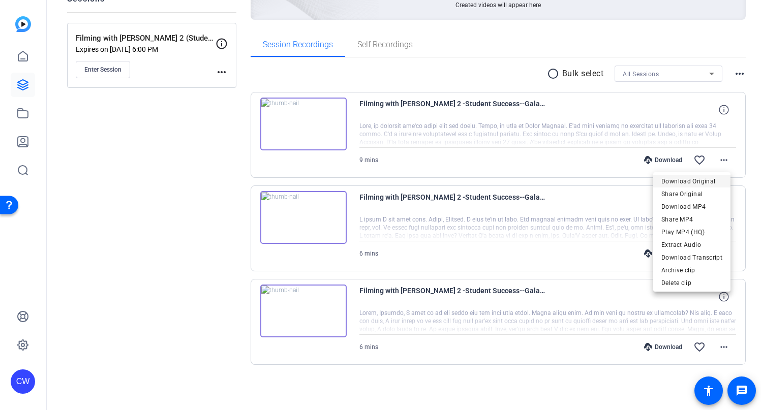
click at [702, 182] on span "Download Original" at bounding box center [692, 181] width 61 height 12
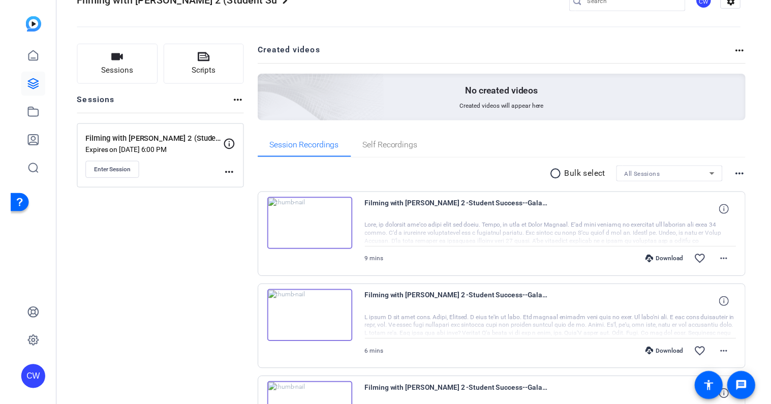
scroll to position [0, 0]
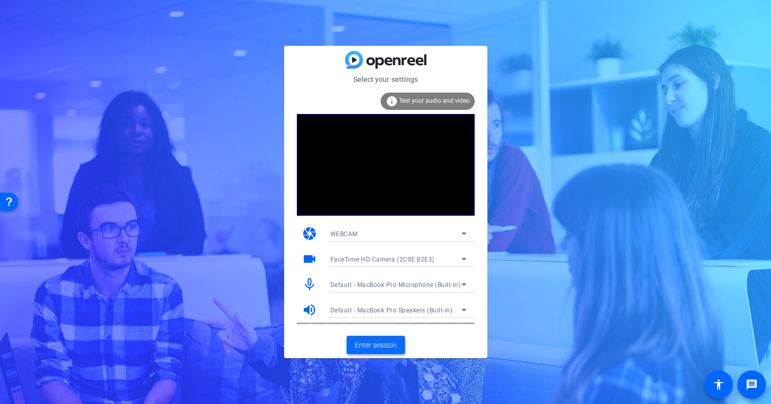
click at [381, 343] on span "Enter session" at bounding box center [376, 345] width 42 height 11
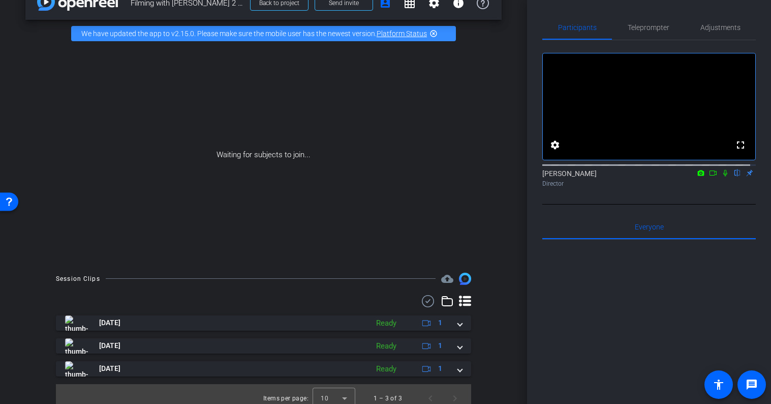
scroll to position [33, 0]
